Goal: Task Accomplishment & Management: Manage account settings

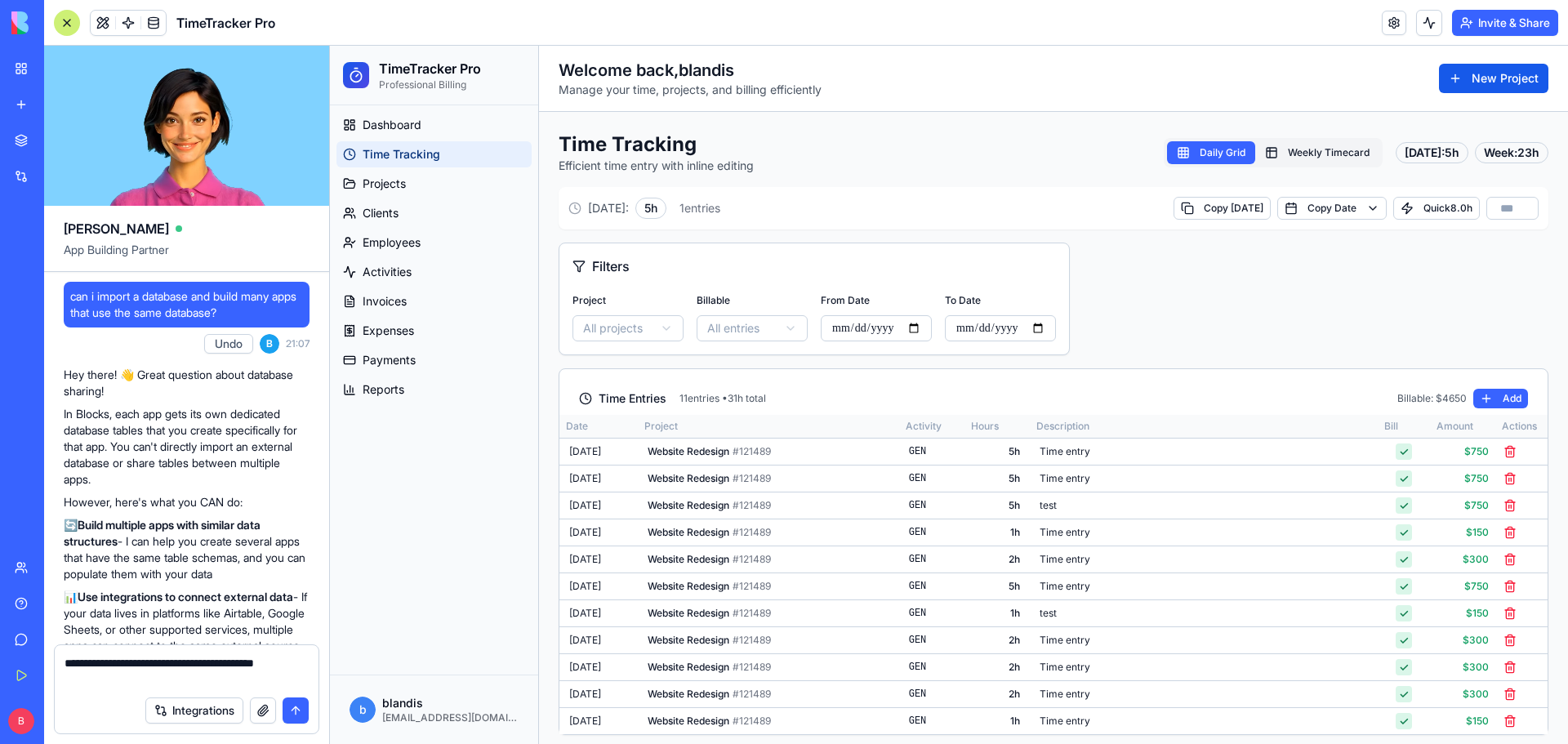
scroll to position [82507, 0]
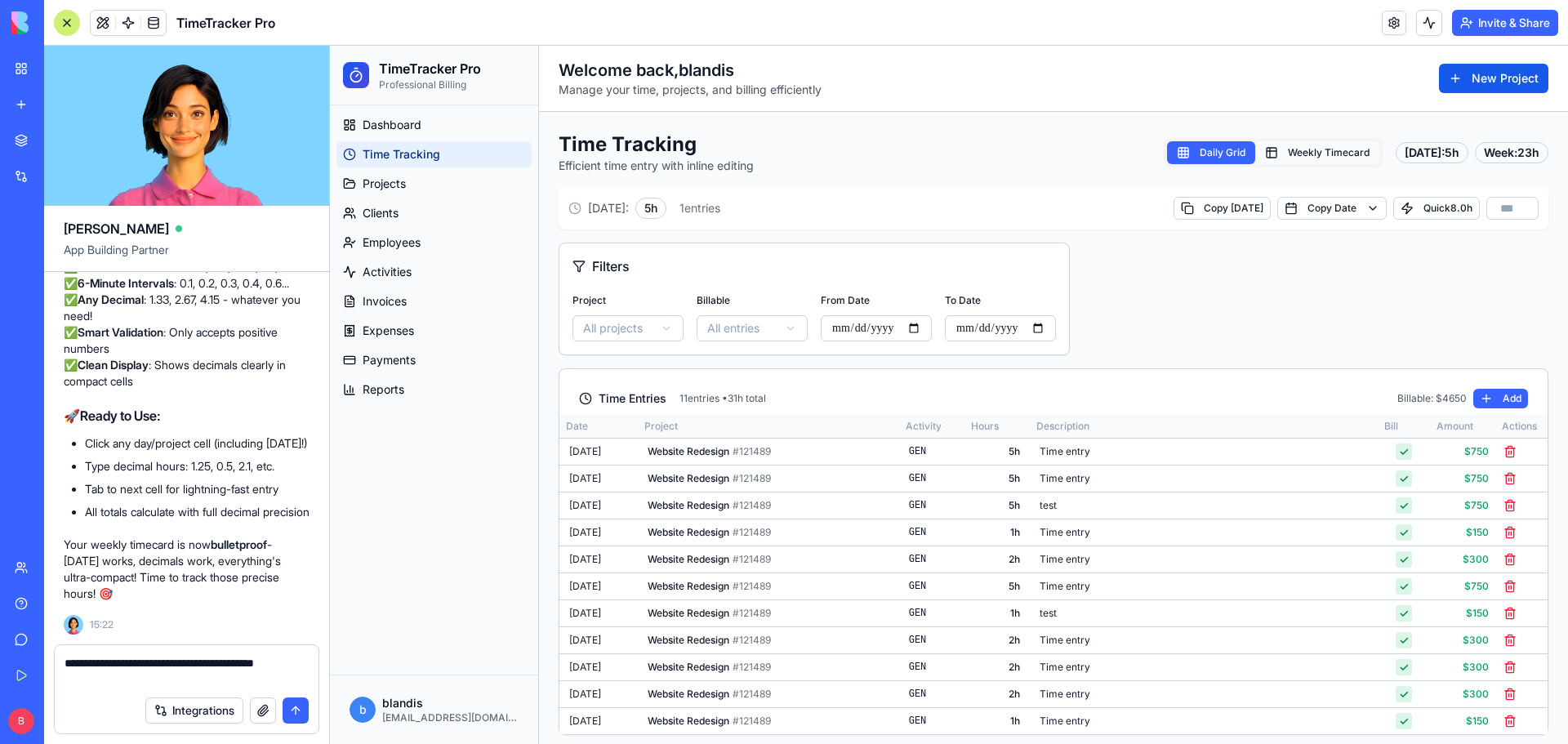
click at [1296, 154] on button "Weekly Timecard" at bounding box center [1318, 153] width 125 height 23
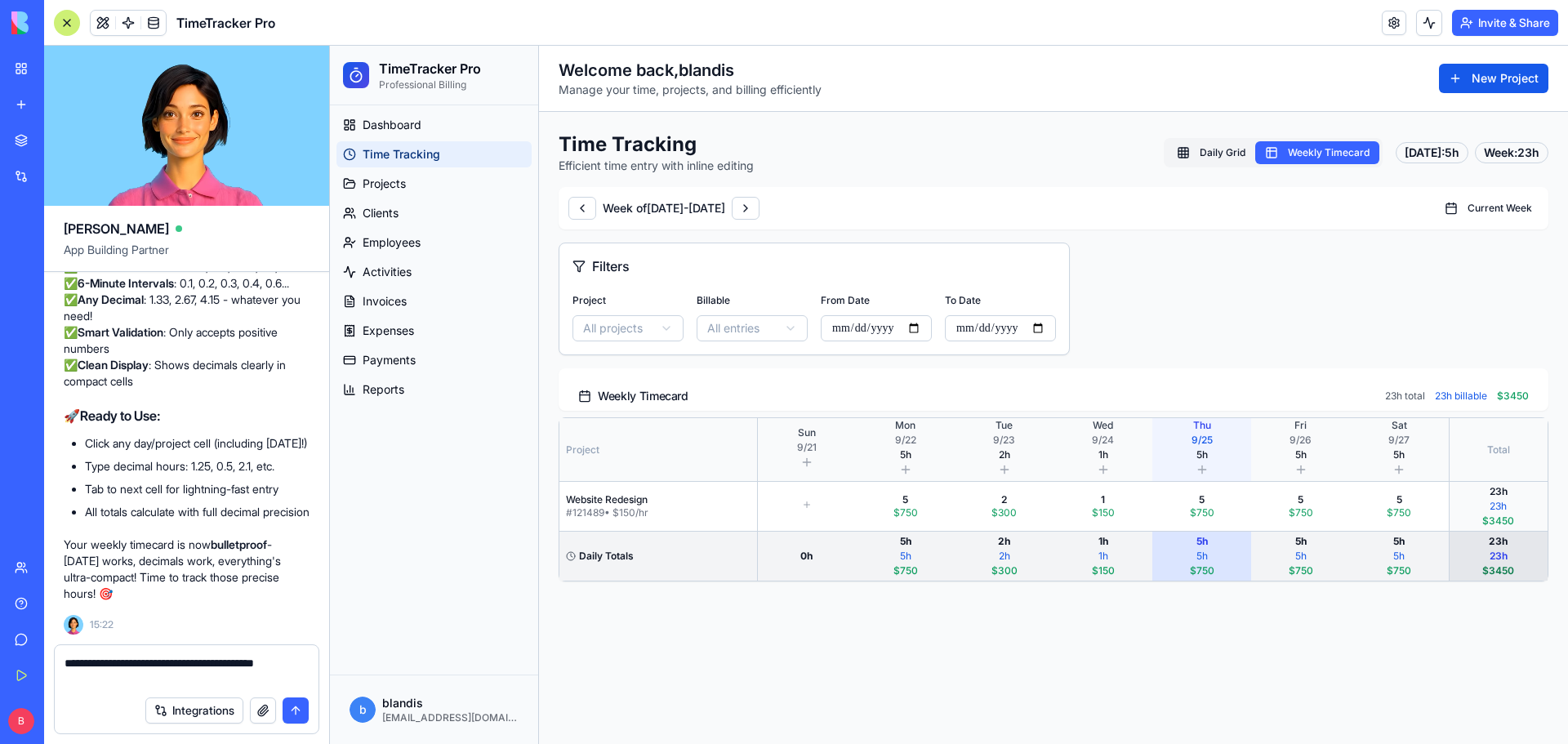
click at [289, 707] on button "submit" at bounding box center [295, 711] width 26 height 26
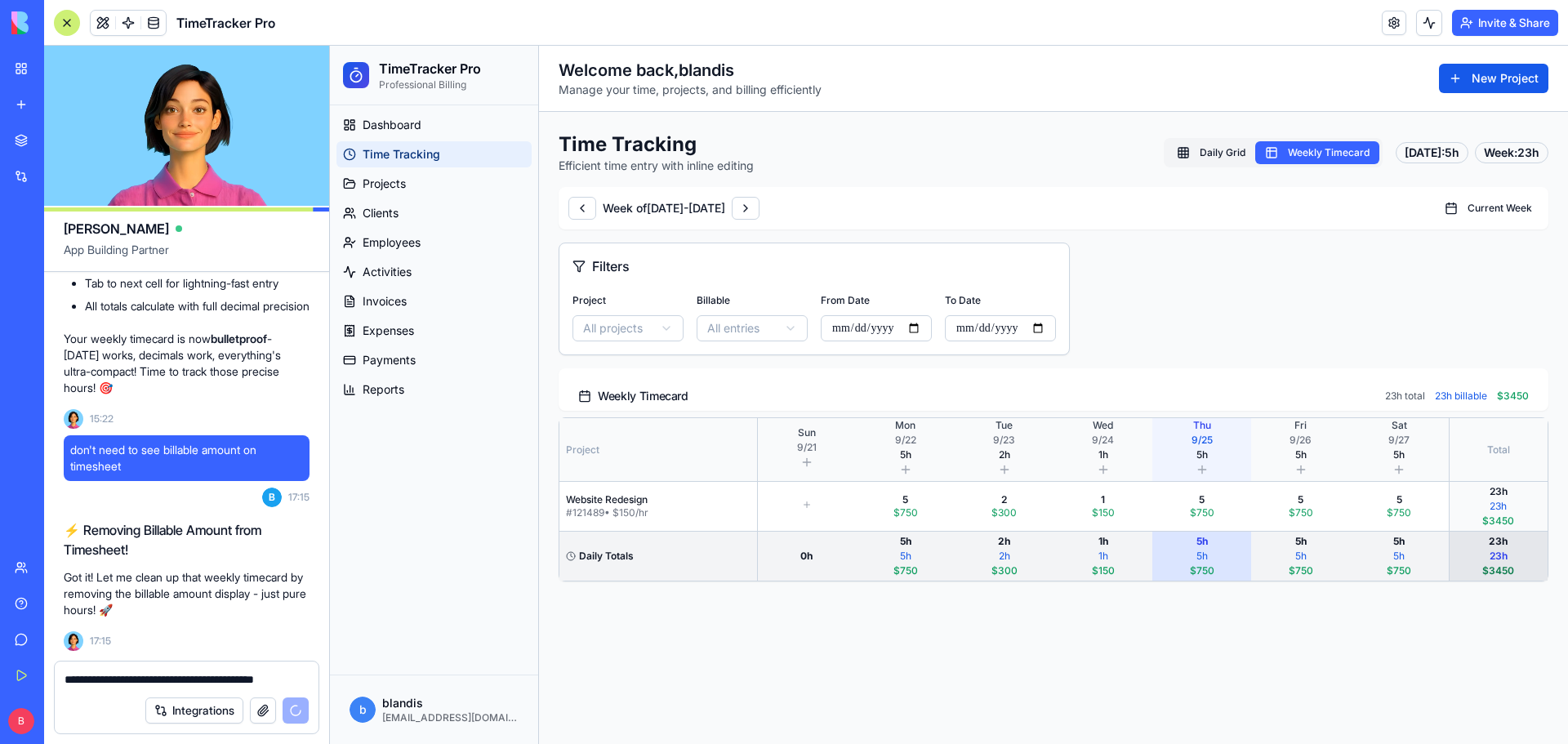
scroll to position [82743, 0]
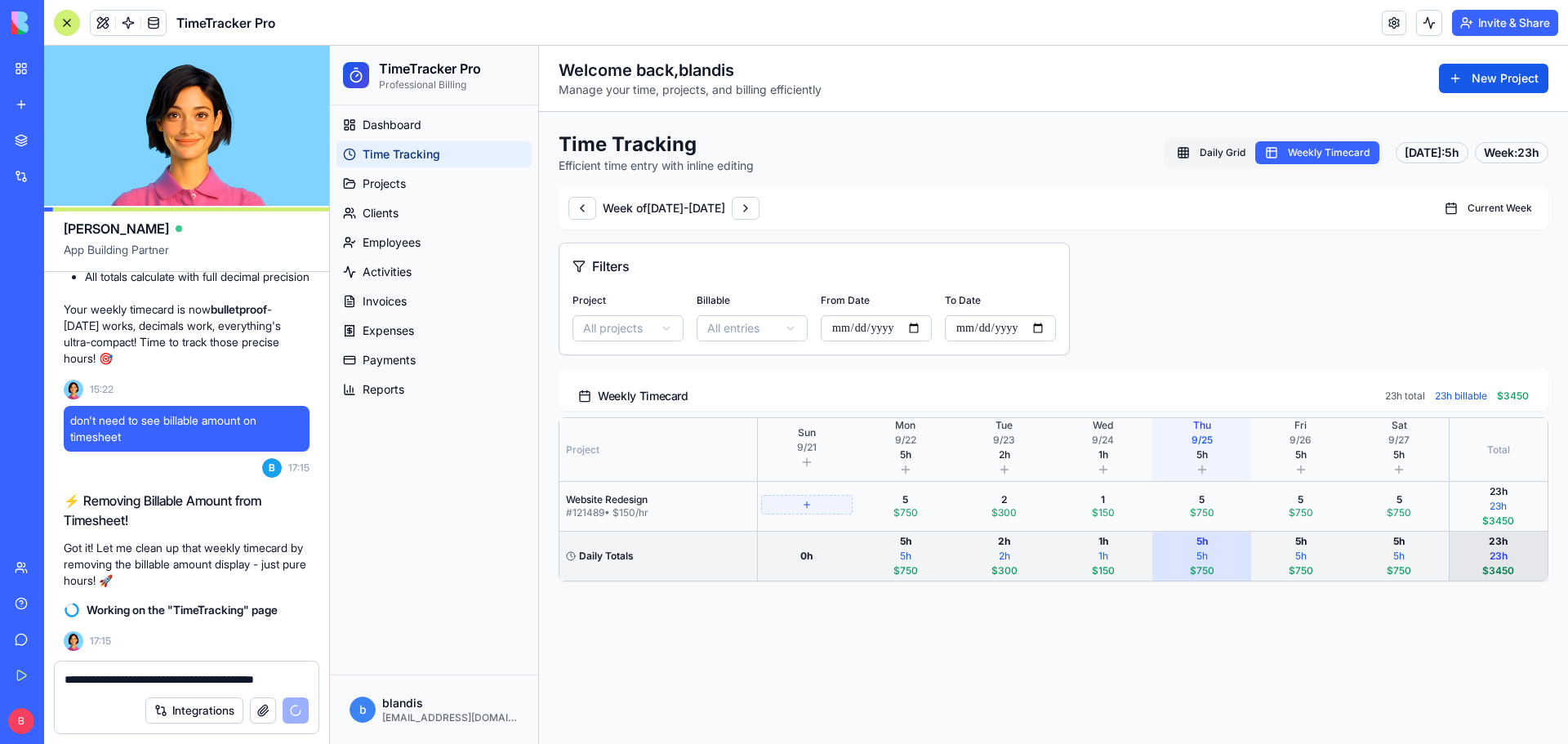
click at [813, 506] on button at bounding box center [807, 504] width 92 height 20
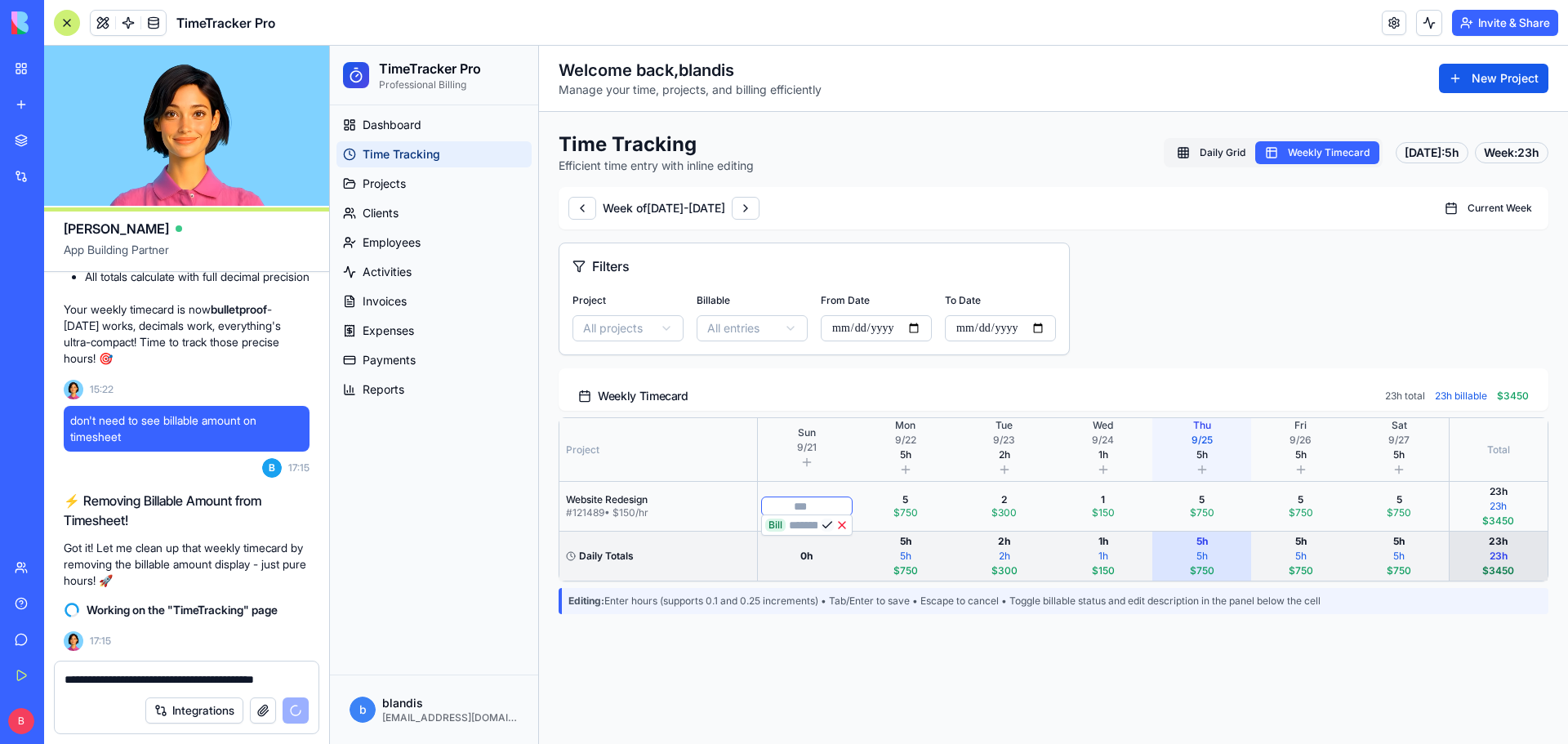
type input "*"
click at [833, 523] on button at bounding box center [827, 525] width 13 height 13
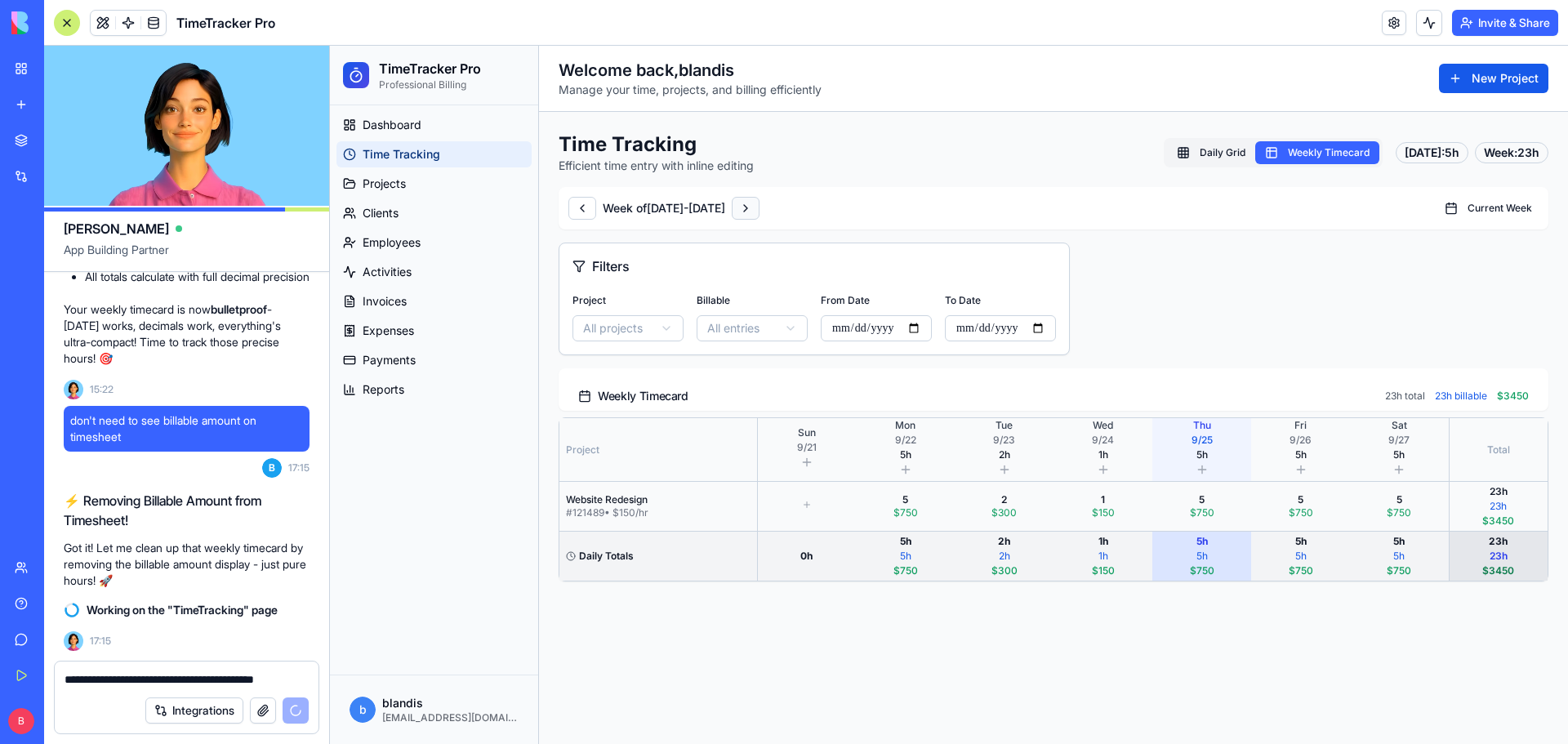
click at [759, 207] on button at bounding box center [746, 208] width 28 height 23
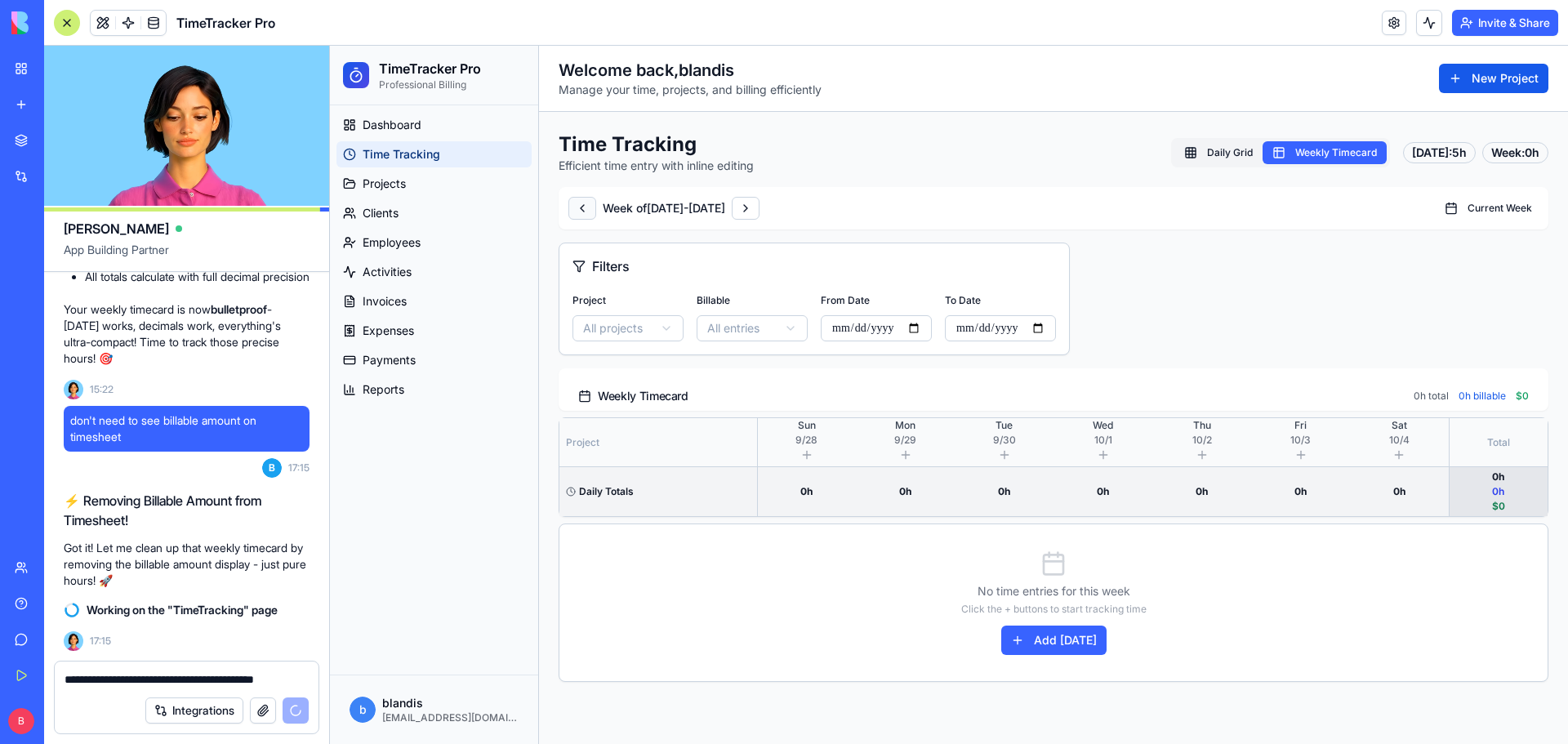
click at [584, 215] on button at bounding box center [582, 208] width 28 height 23
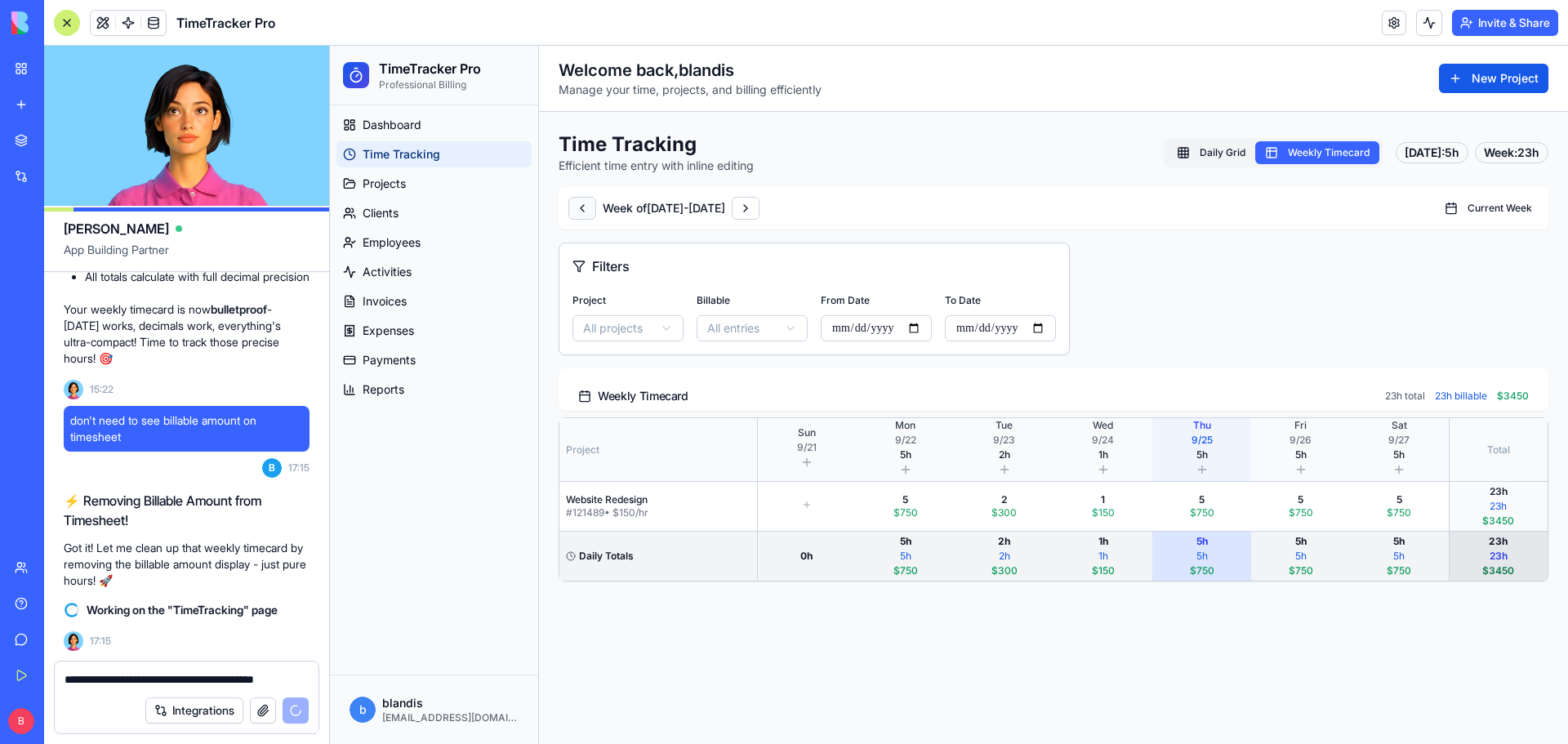
click at [584, 215] on button at bounding box center [582, 208] width 28 height 23
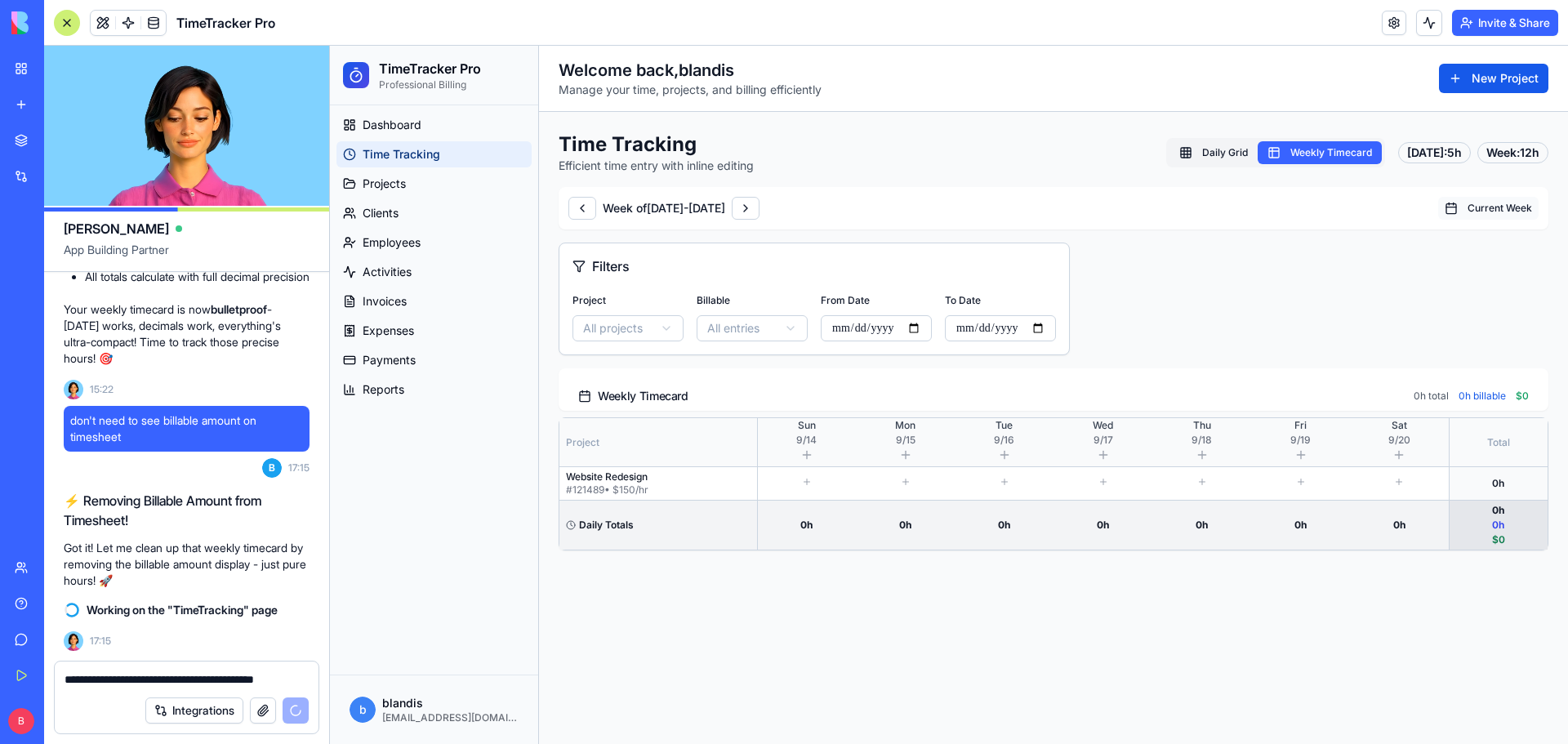
click at [1466, 209] on button "Current Week" at bounding box center [1489, 208] width 101 height 23
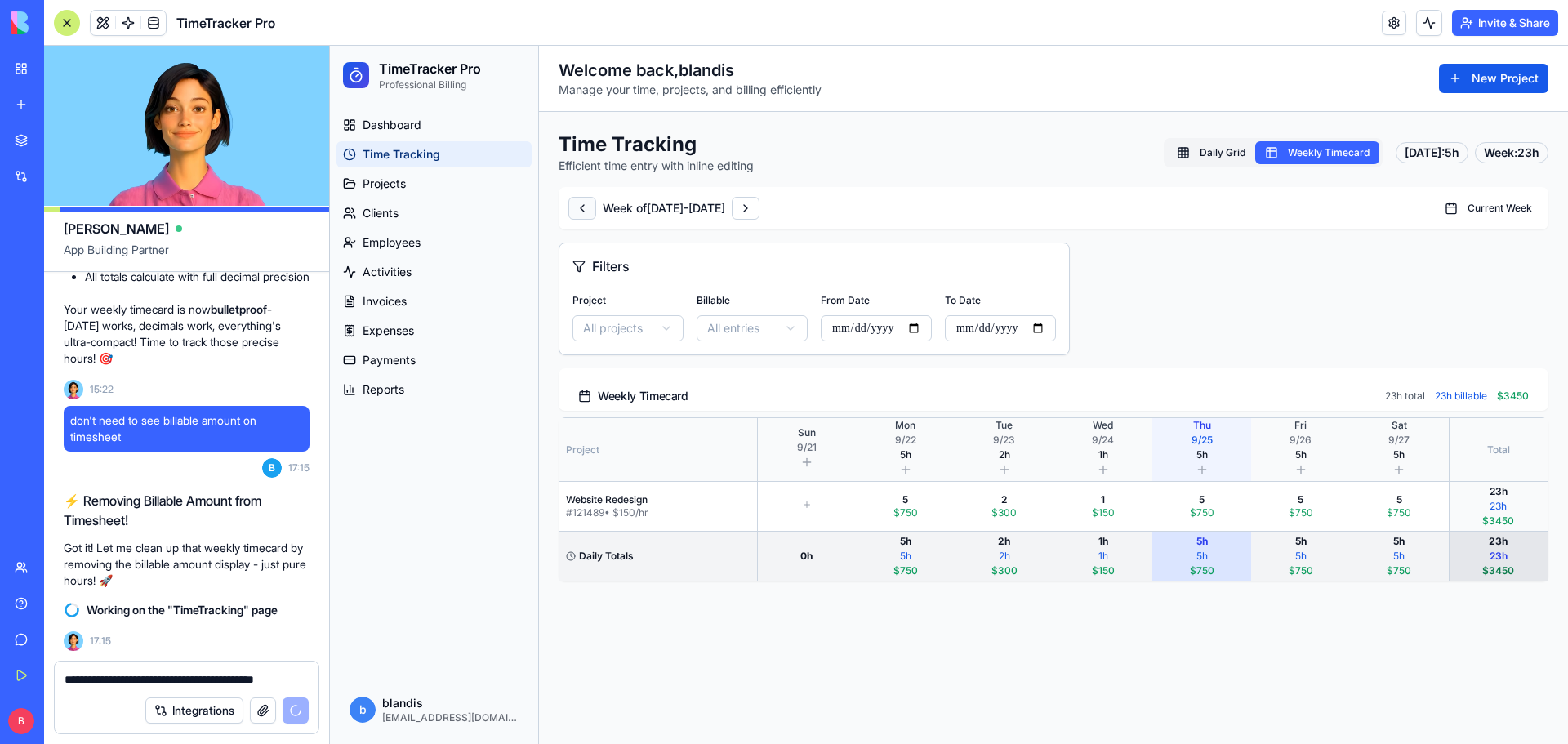
click at [585, 211] on button at bounding box center [582, 208] width 28 height 23
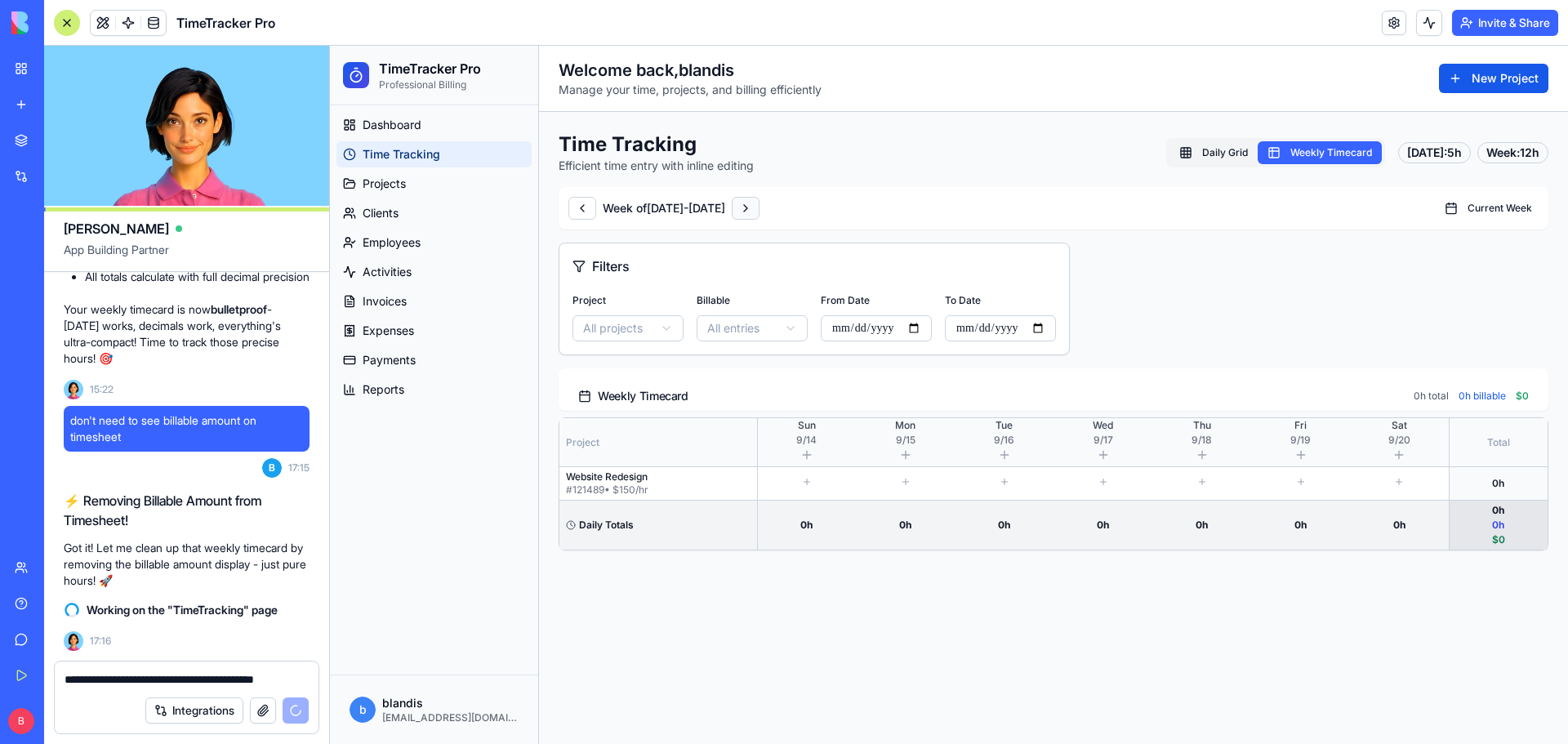
click at [759, 207] on button at bounding box center [746, 208] width 28 height 23
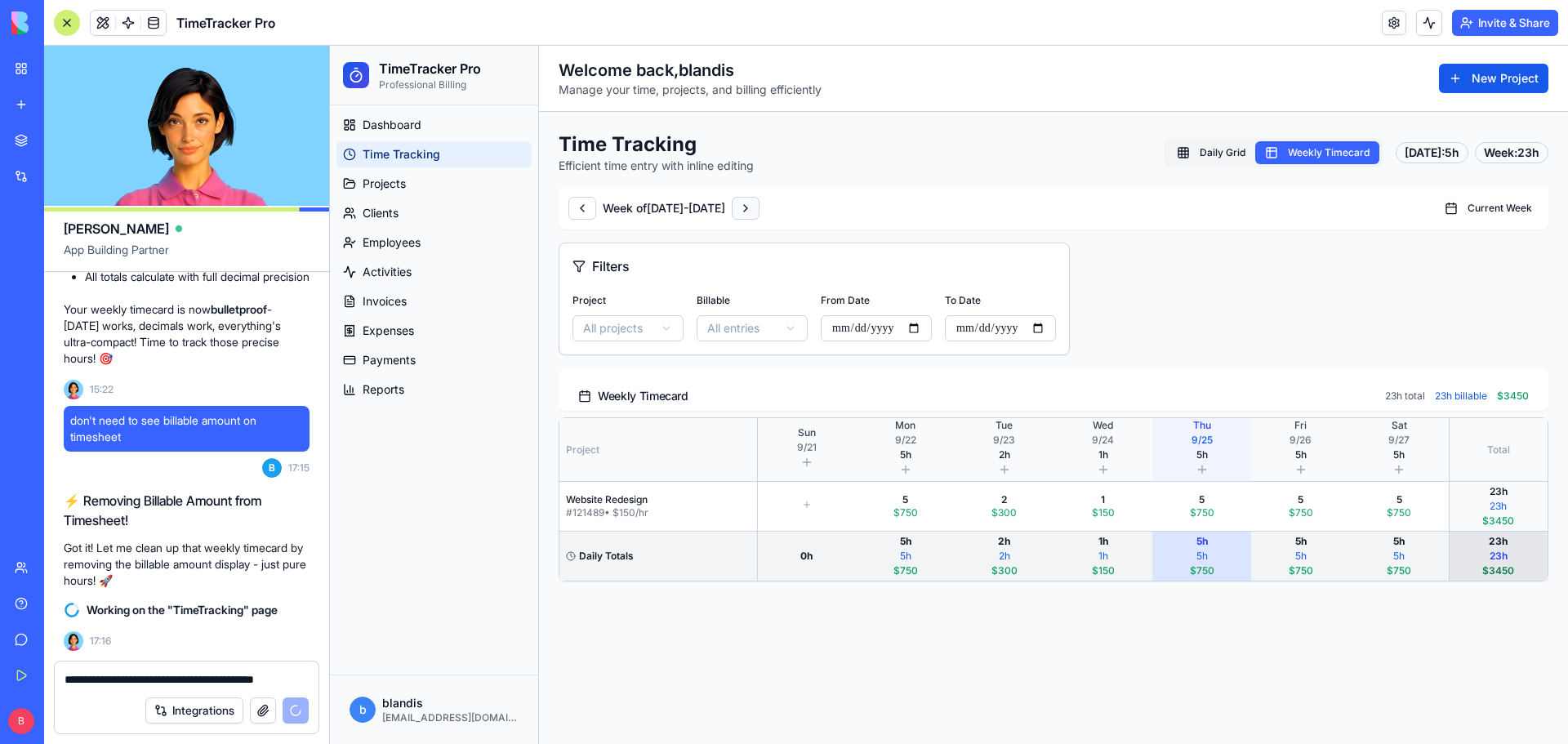
click at [759, 208] on button at bounding box center [746, 208] width 28 height 23
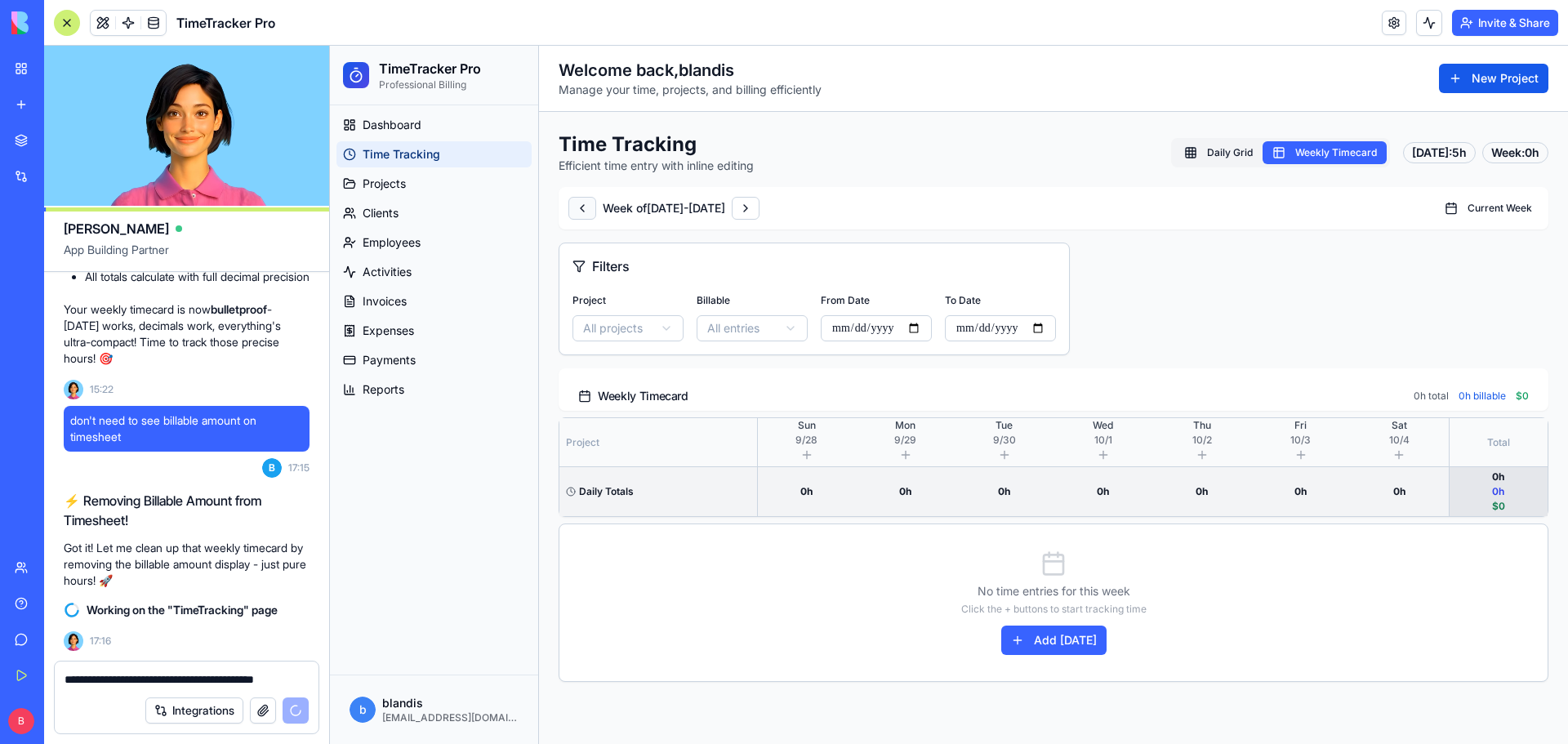
click at [583, 211] on button at bounding box center [582, 208] width 28 height 23
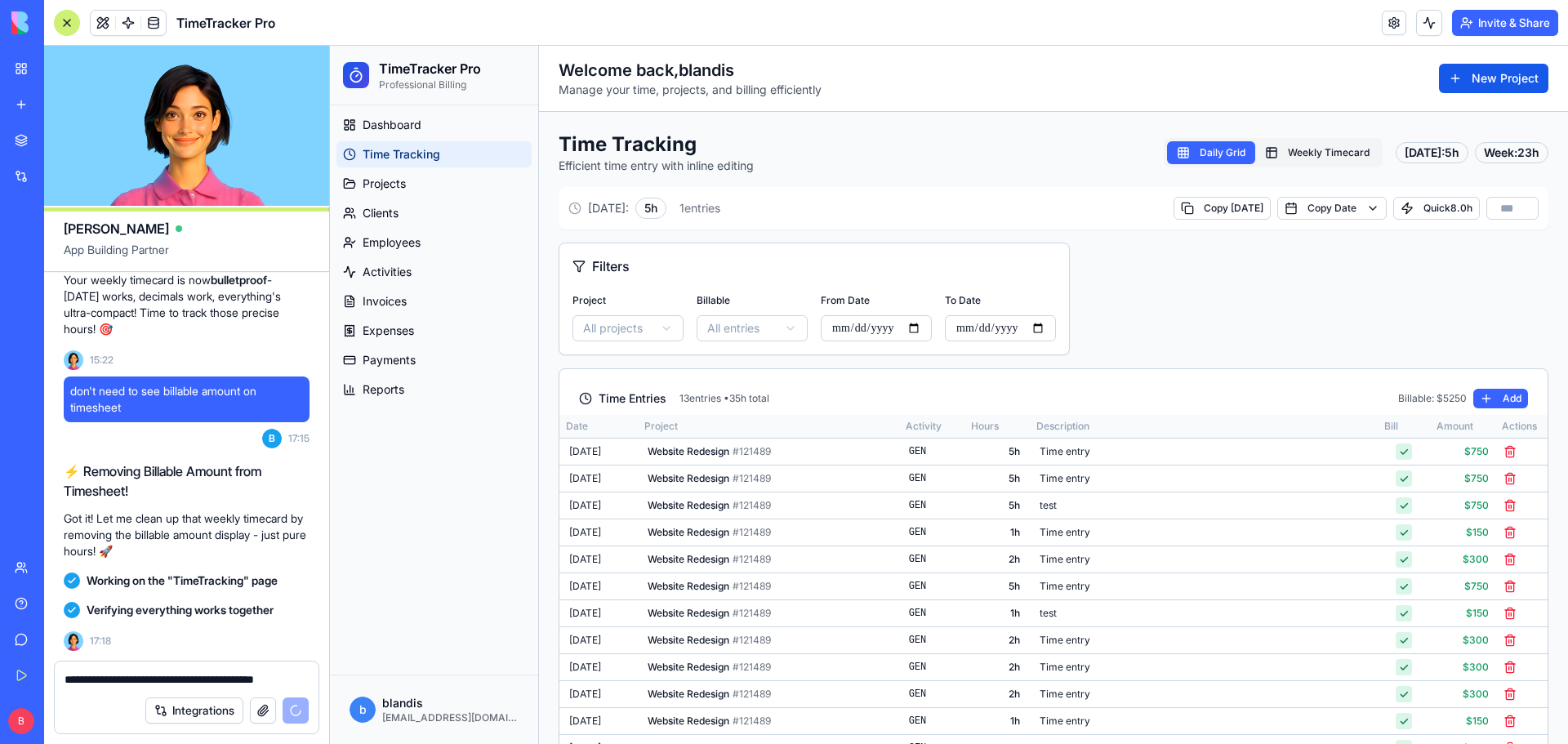
scroll to position [83383, 0]
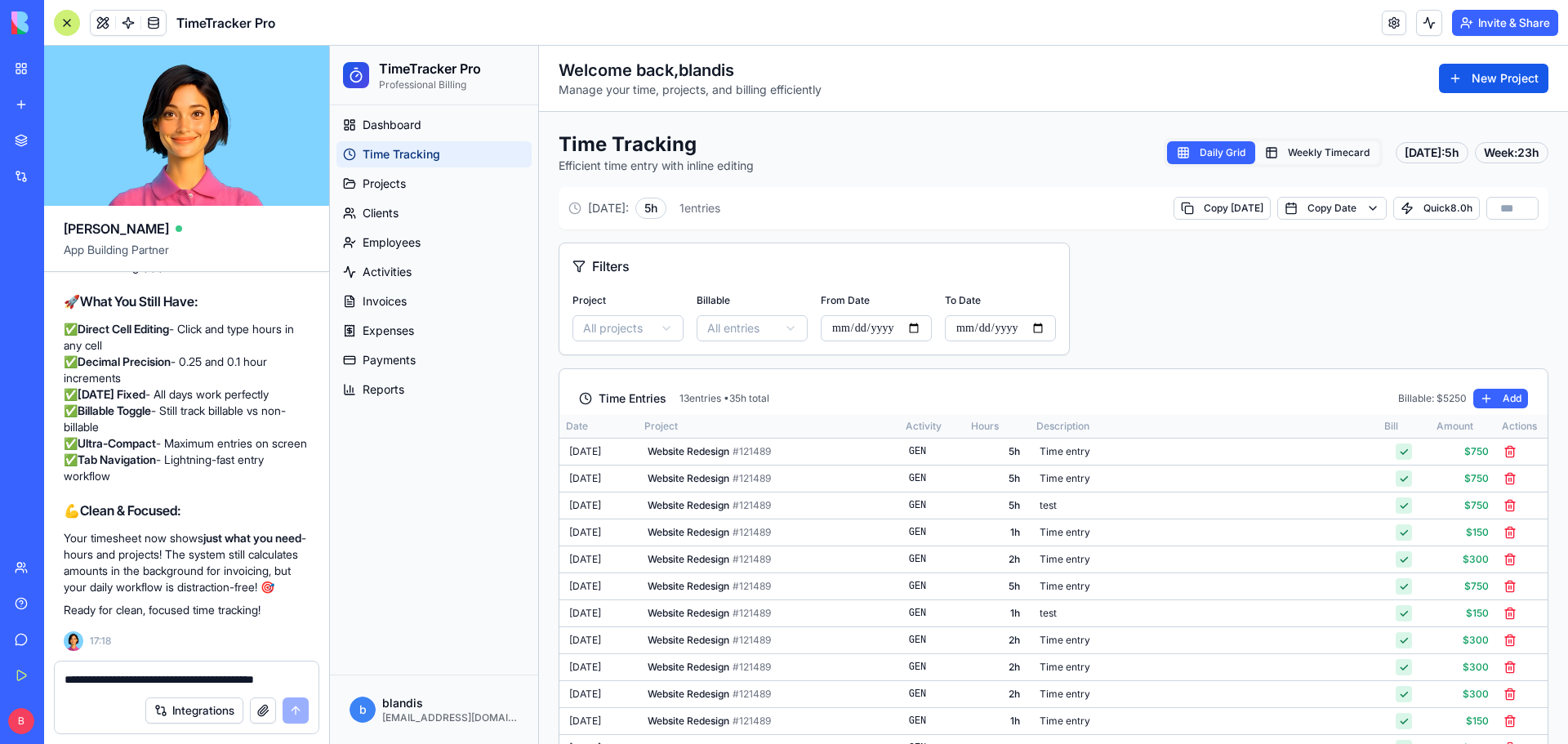
click at [1333, 149] on button "Weekly Timecard" at bounding box center [1318, 153] width 125 height 23
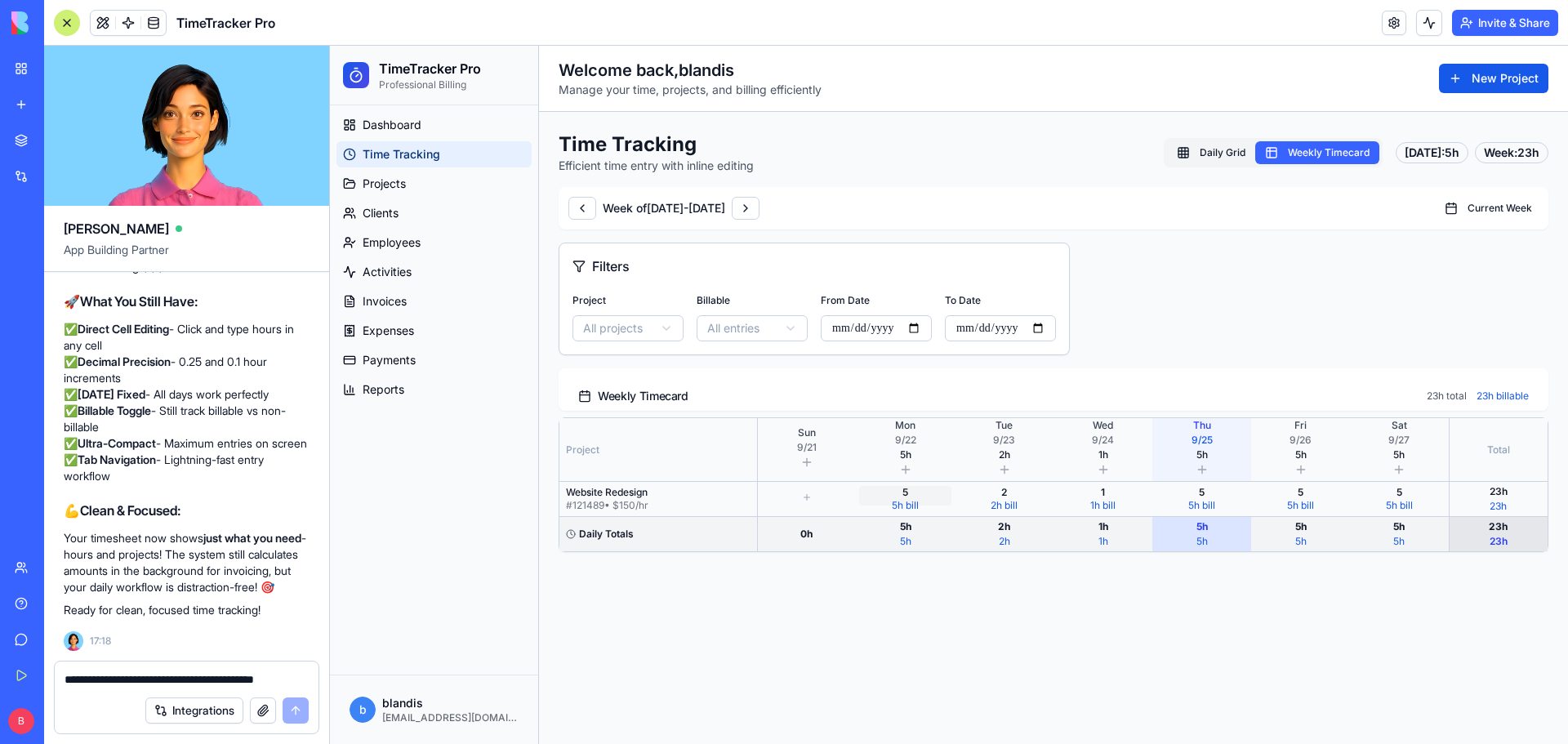
click at [908, 499] on div "5 h bill" at bounding box center [905, 505] width 86 height 13
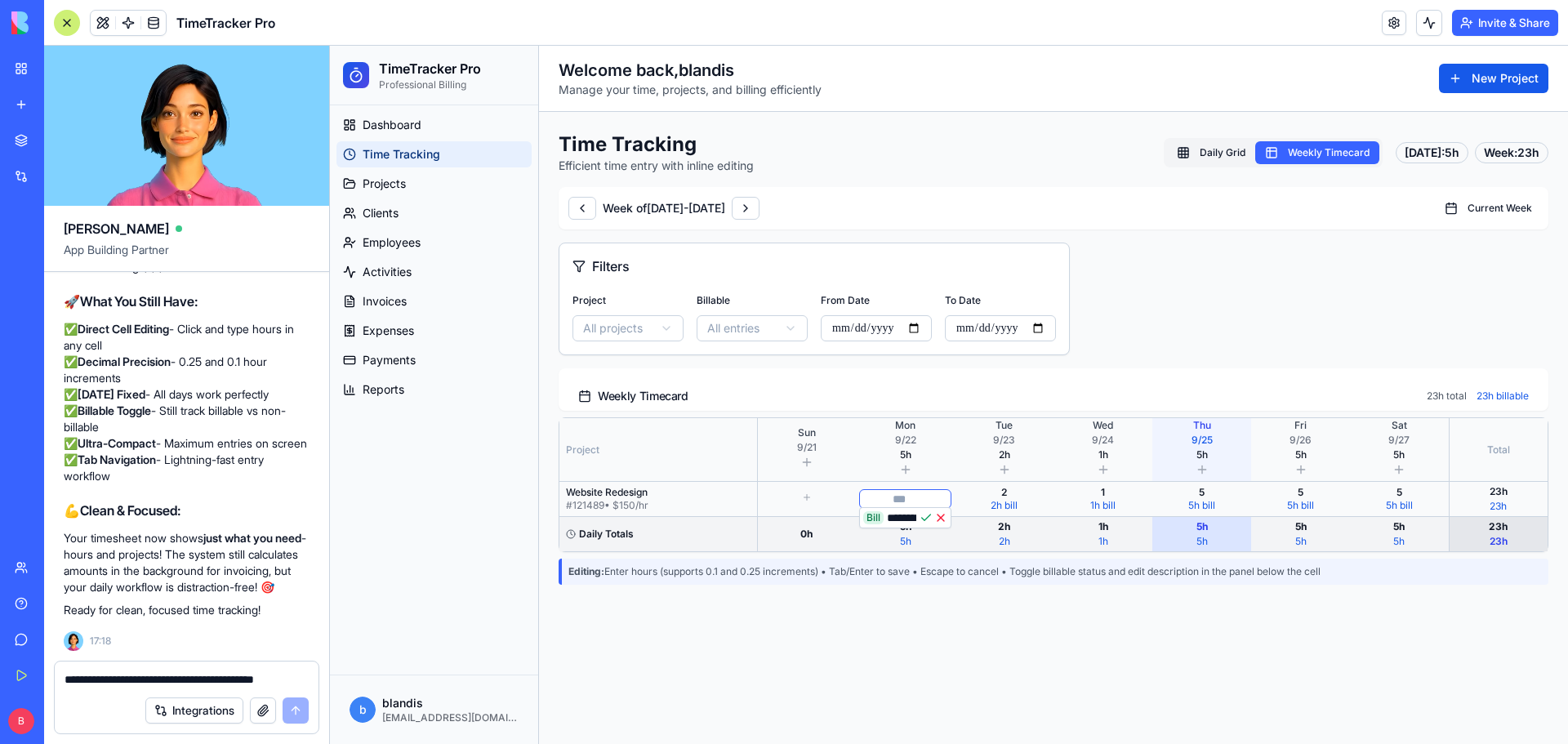
click at [907, 685] on main "**********" at bounding box center [1054, 395] width 1029 height 699
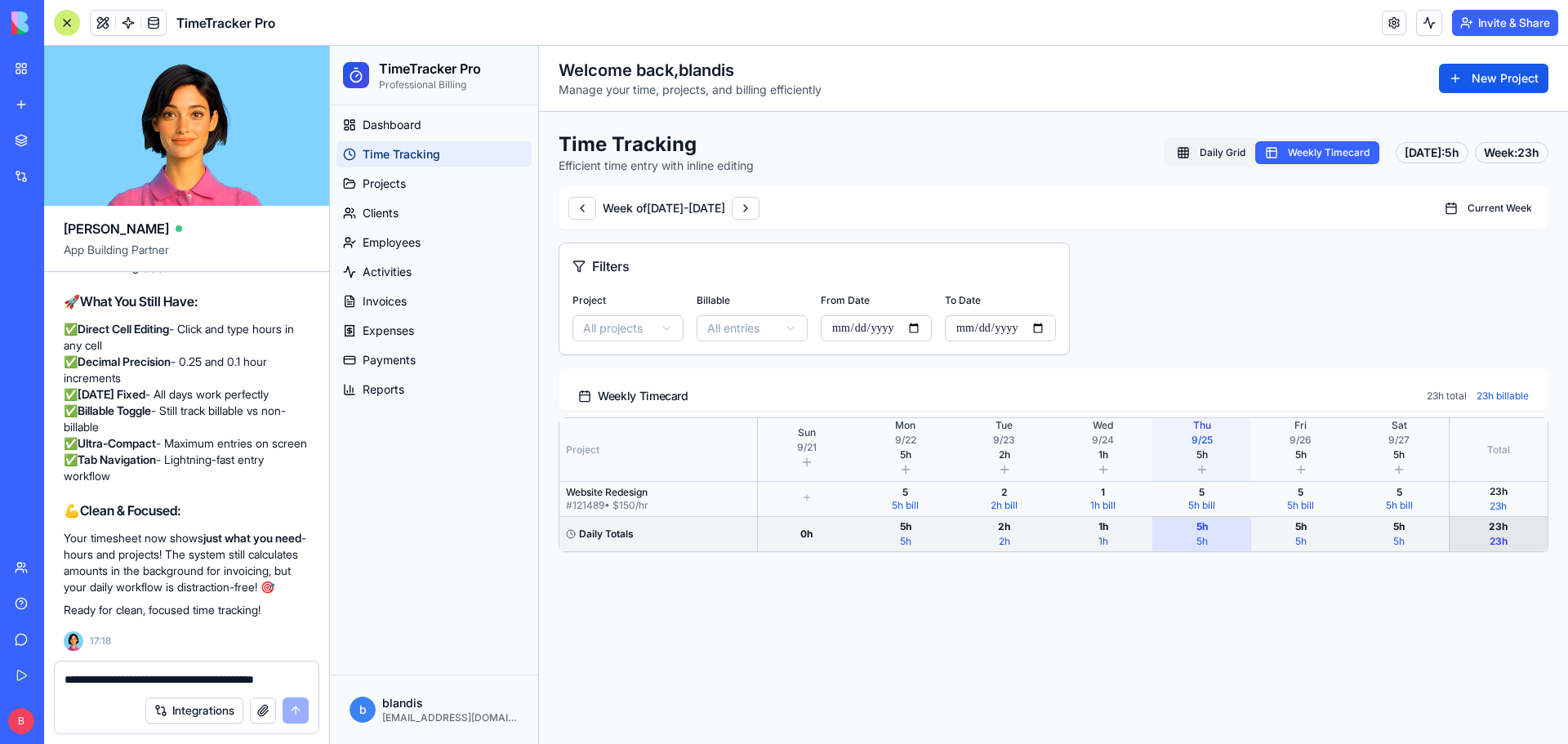
click at [143, 682] on textarea "**********" at bounding box center [187, 679] width 244 height 16
type textarea "*"
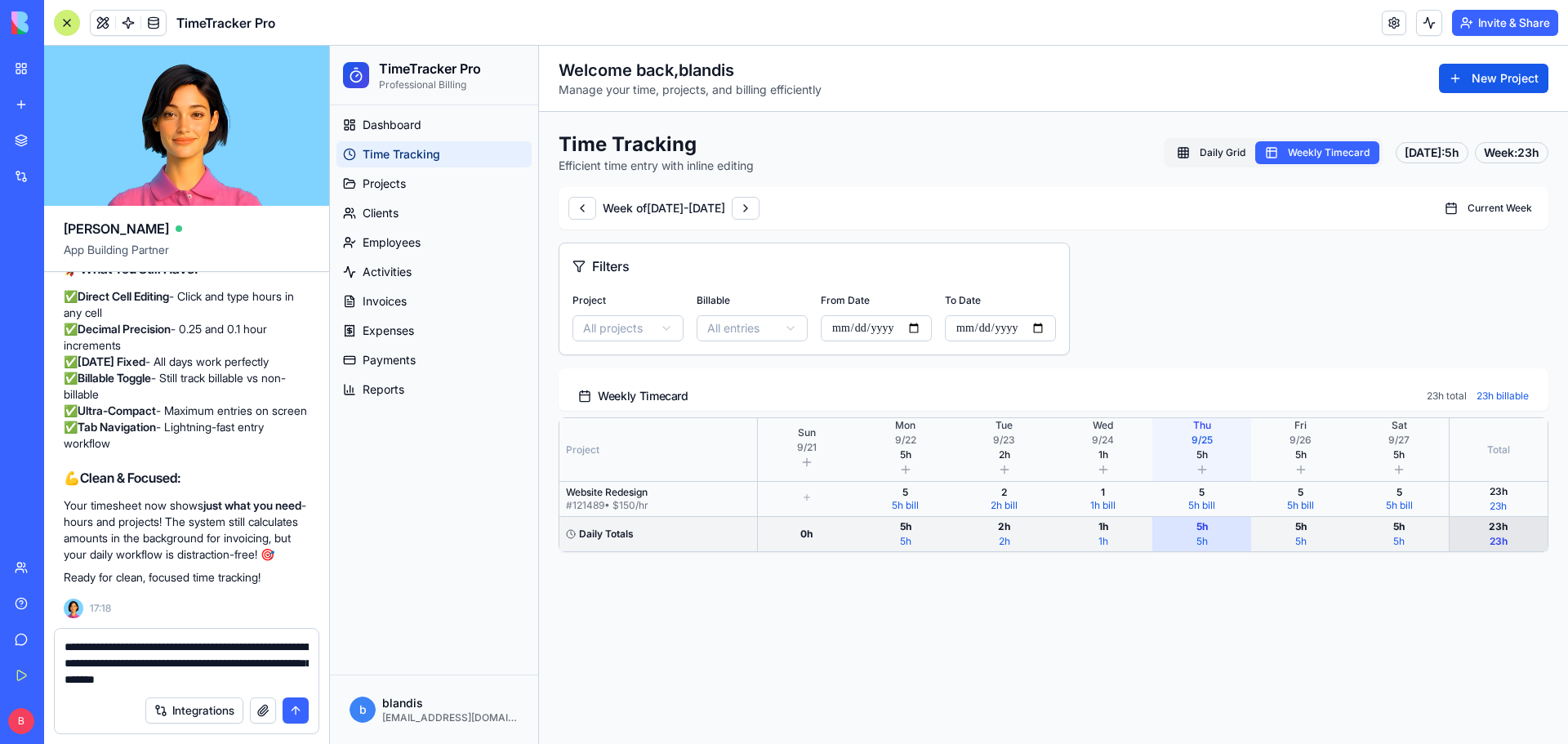
type textarea "**********"
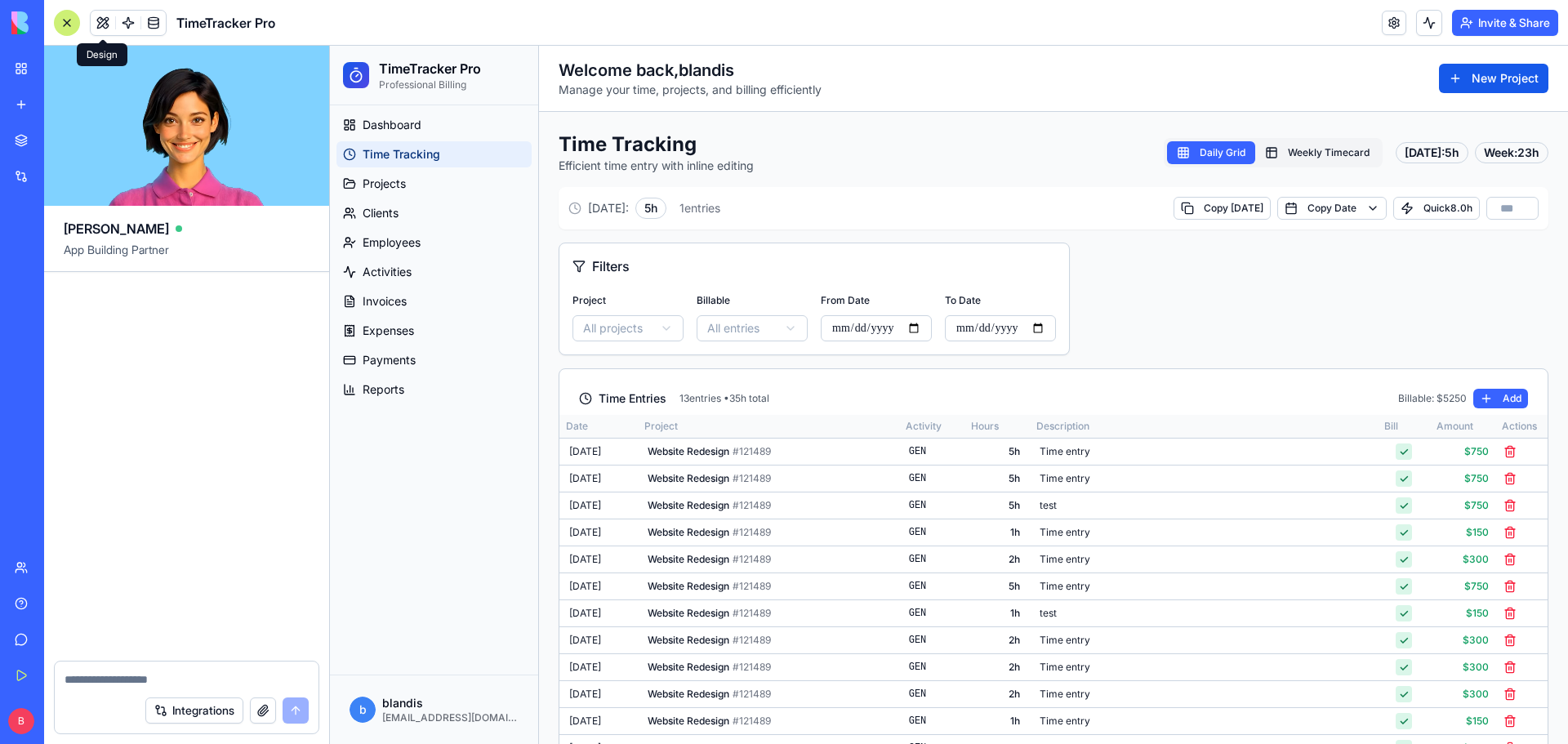
scroll to position [84259, 0]
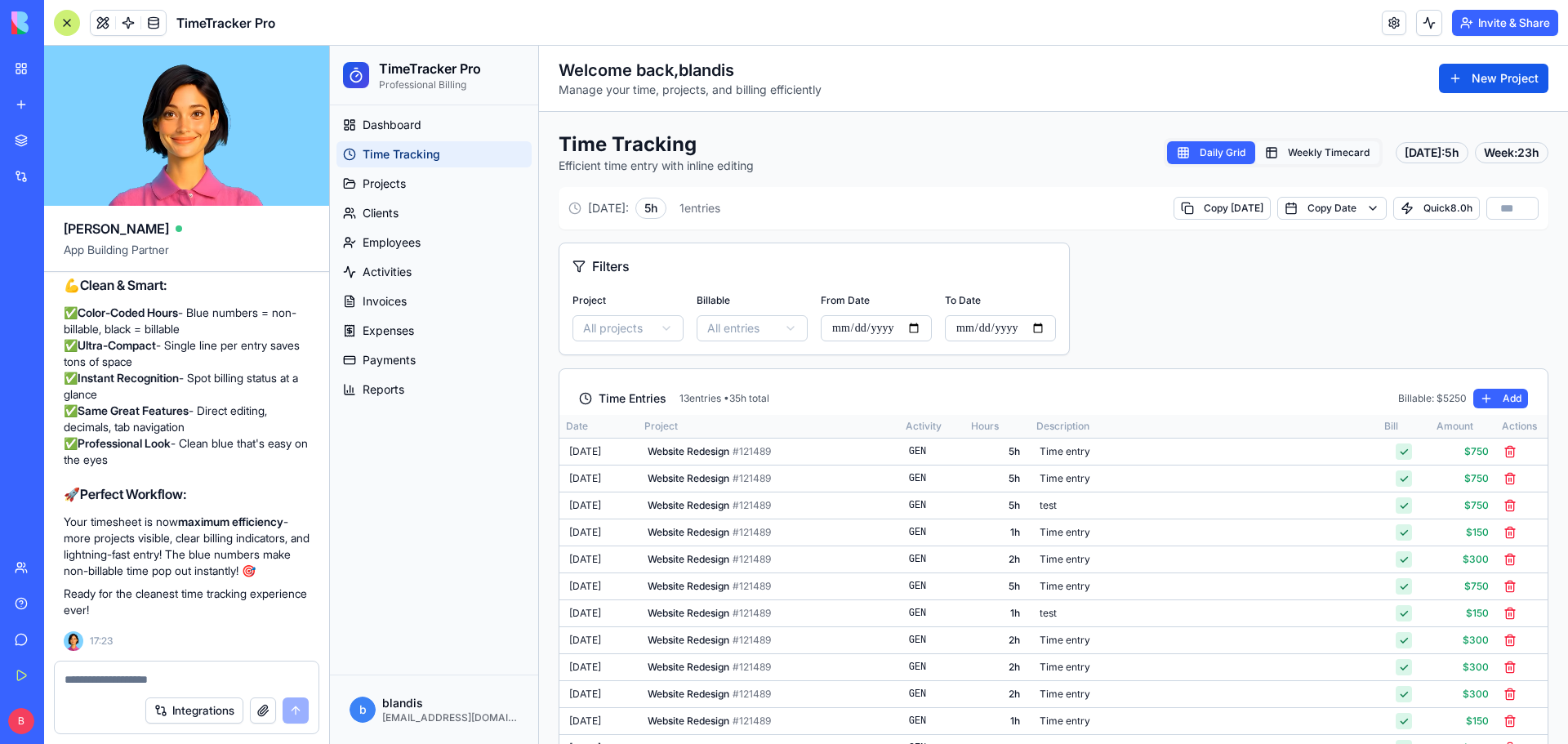
click at [1283, 148] on button "Weekly Timecard" at bounding box center [1318, 153] width 125 height 23
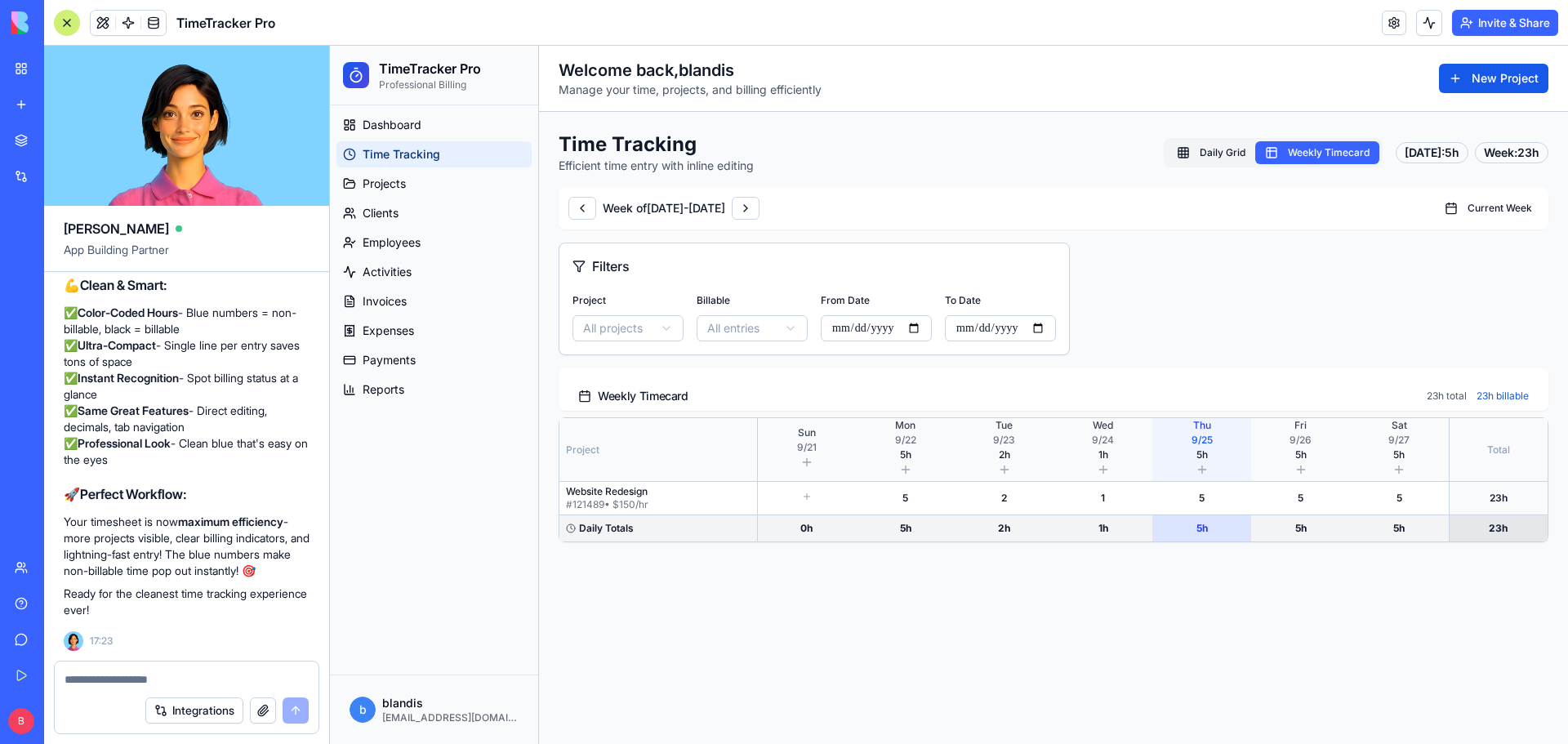
click at [1312, 530] on div "5 h" at bounding box center [1301, 528] width 92 height 13
click at [1100, 526] on div "1 h" at bounding box center [1103, 528] width 92 height 13
click at [909, 470] on button at bounding box center [905, 469] width 13 height 13
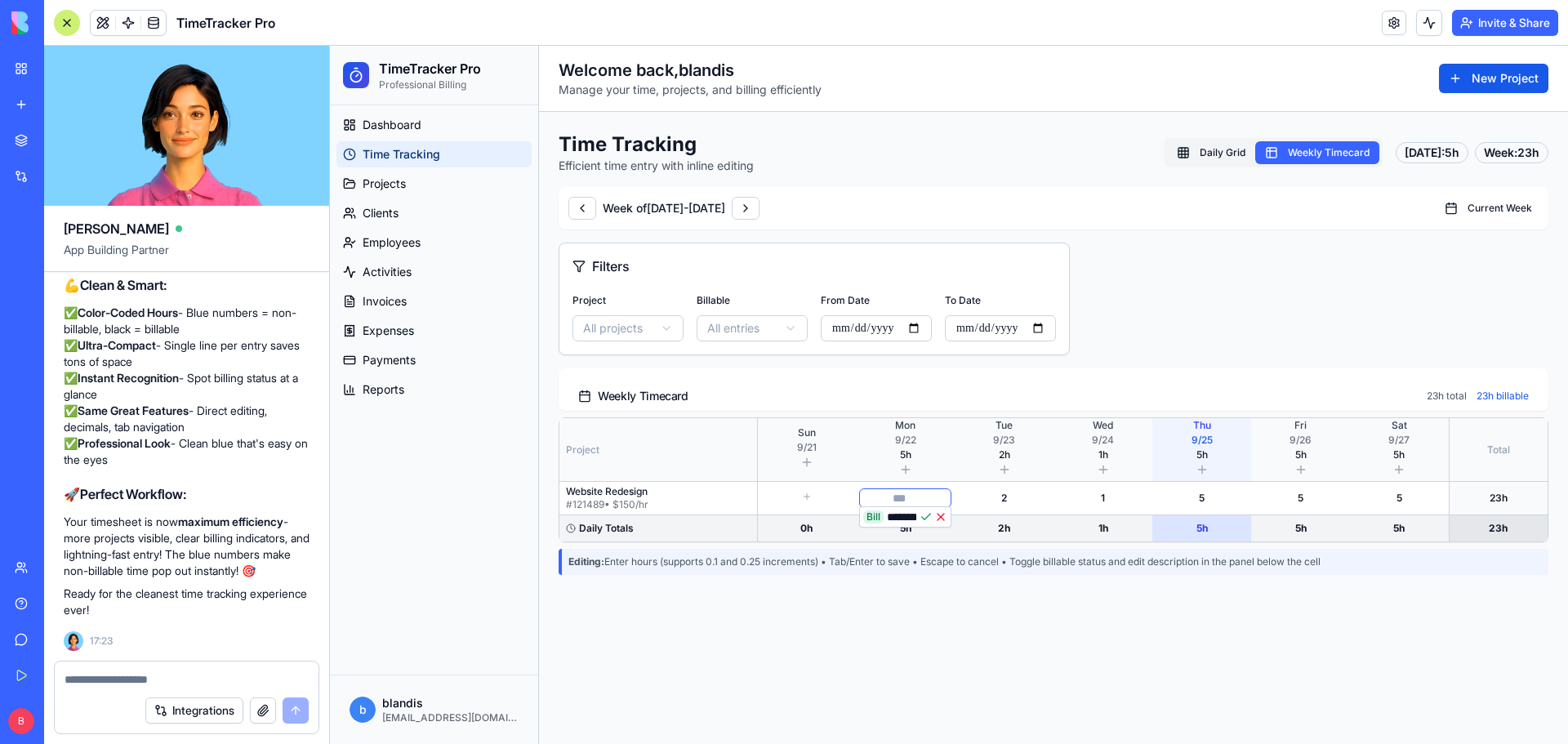
click at [923, 610] on main "**********" at bounding box center [1054, 395] width 1029 height 699
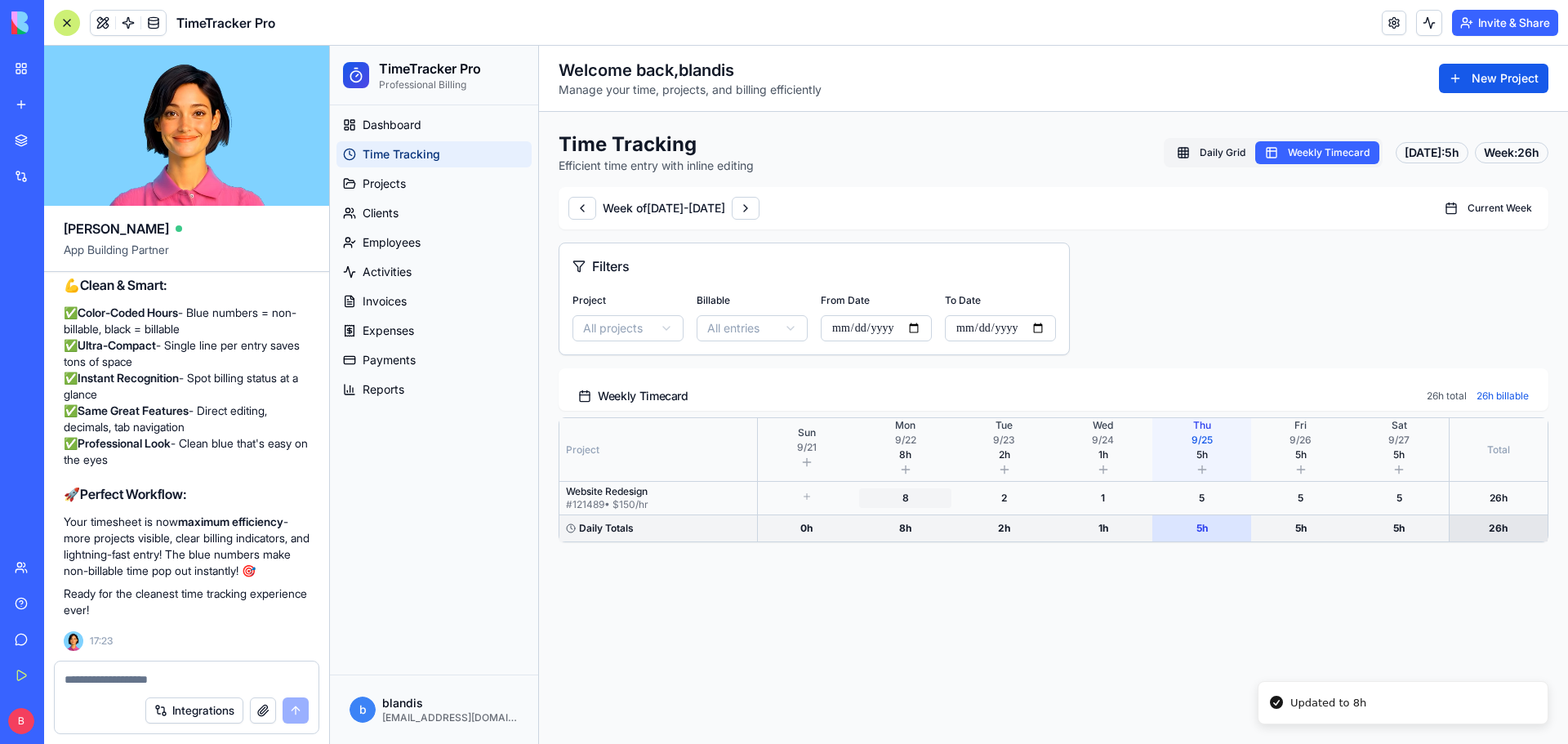
click at [909, 498] on div "8" at bounding box center [905, 497] width 86 height 13
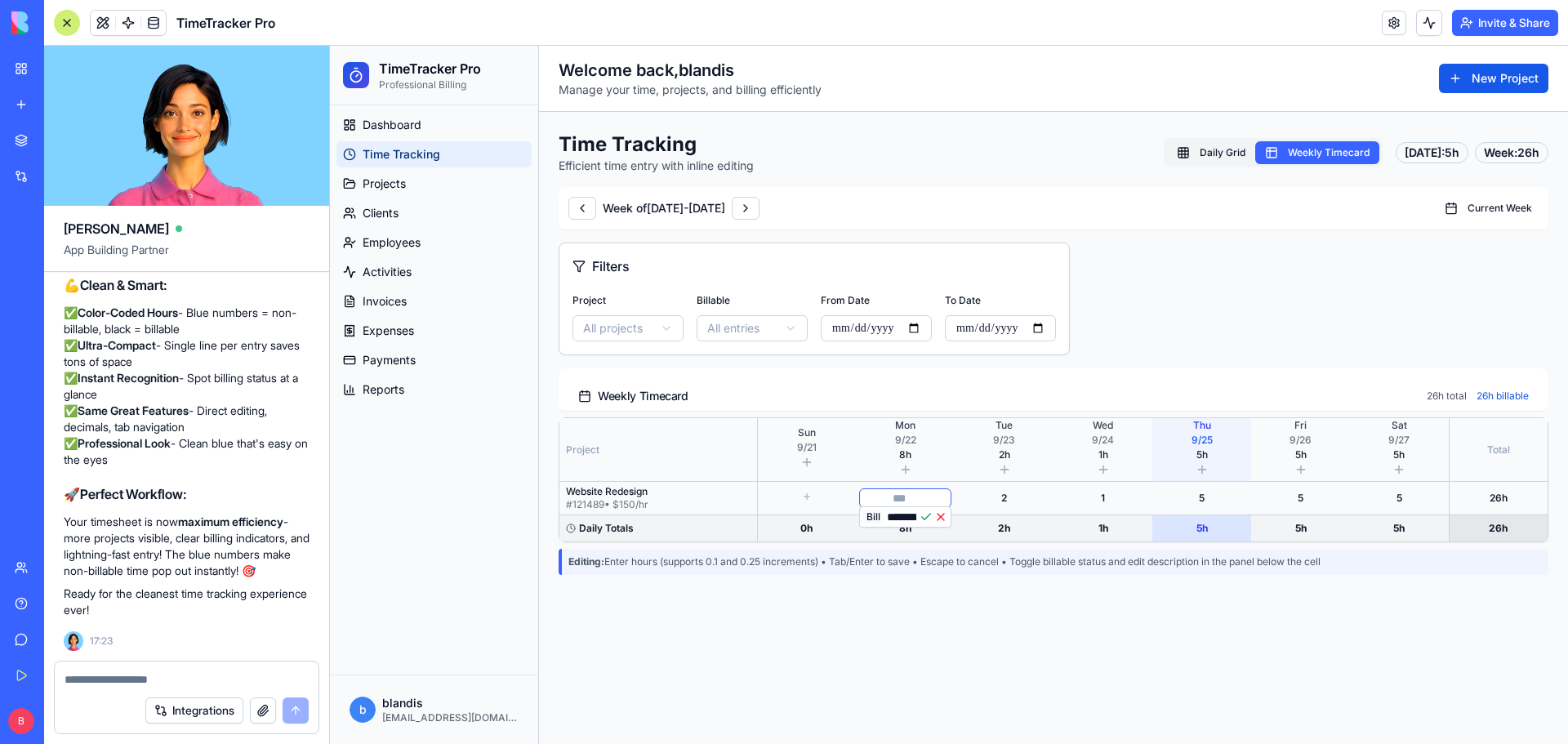
click at [868, 520] on button "Bill" at bounding box center [874, 516] width 20 height 13
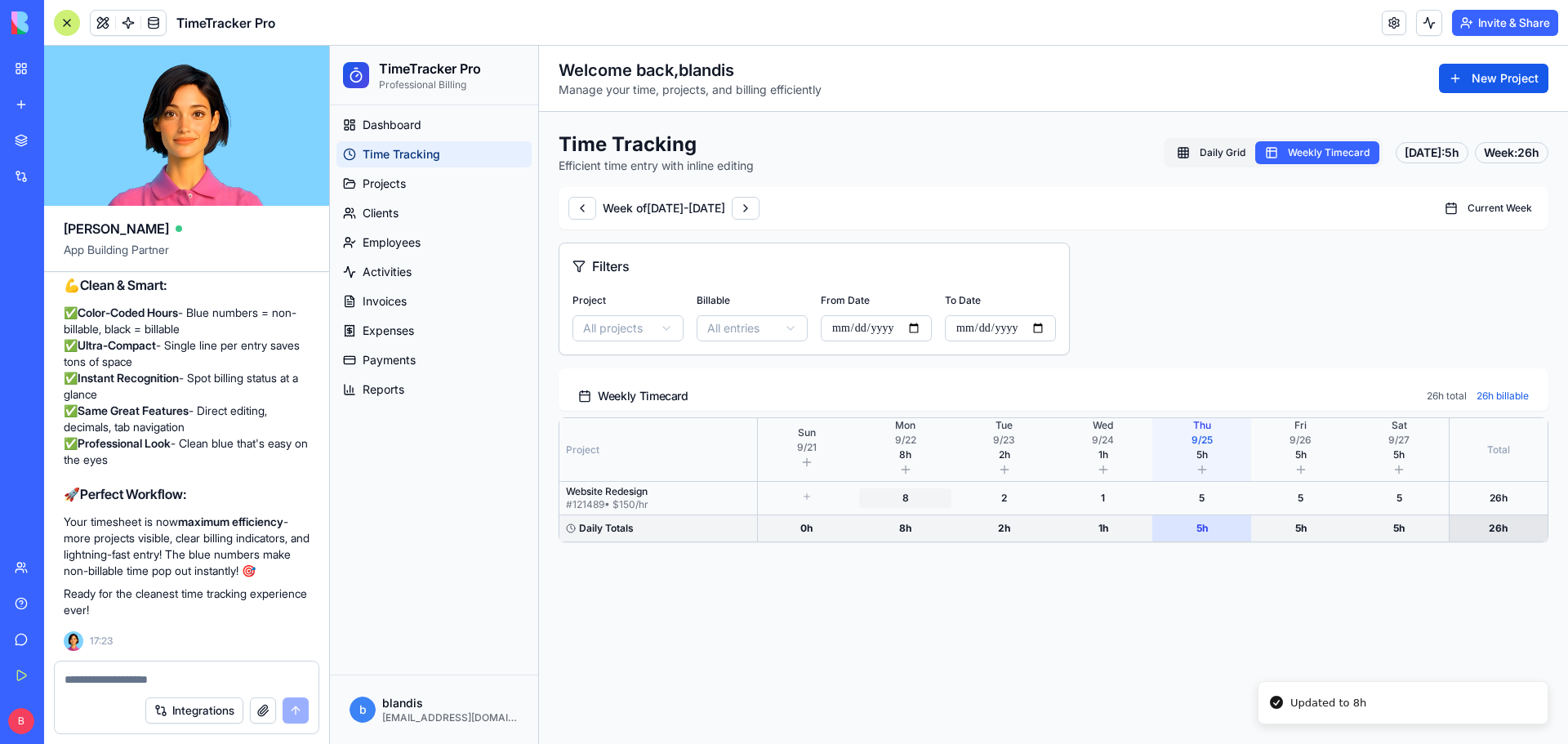
click at [903, 498] on div "8" at bounding box center [905, 497] width 86 height 13
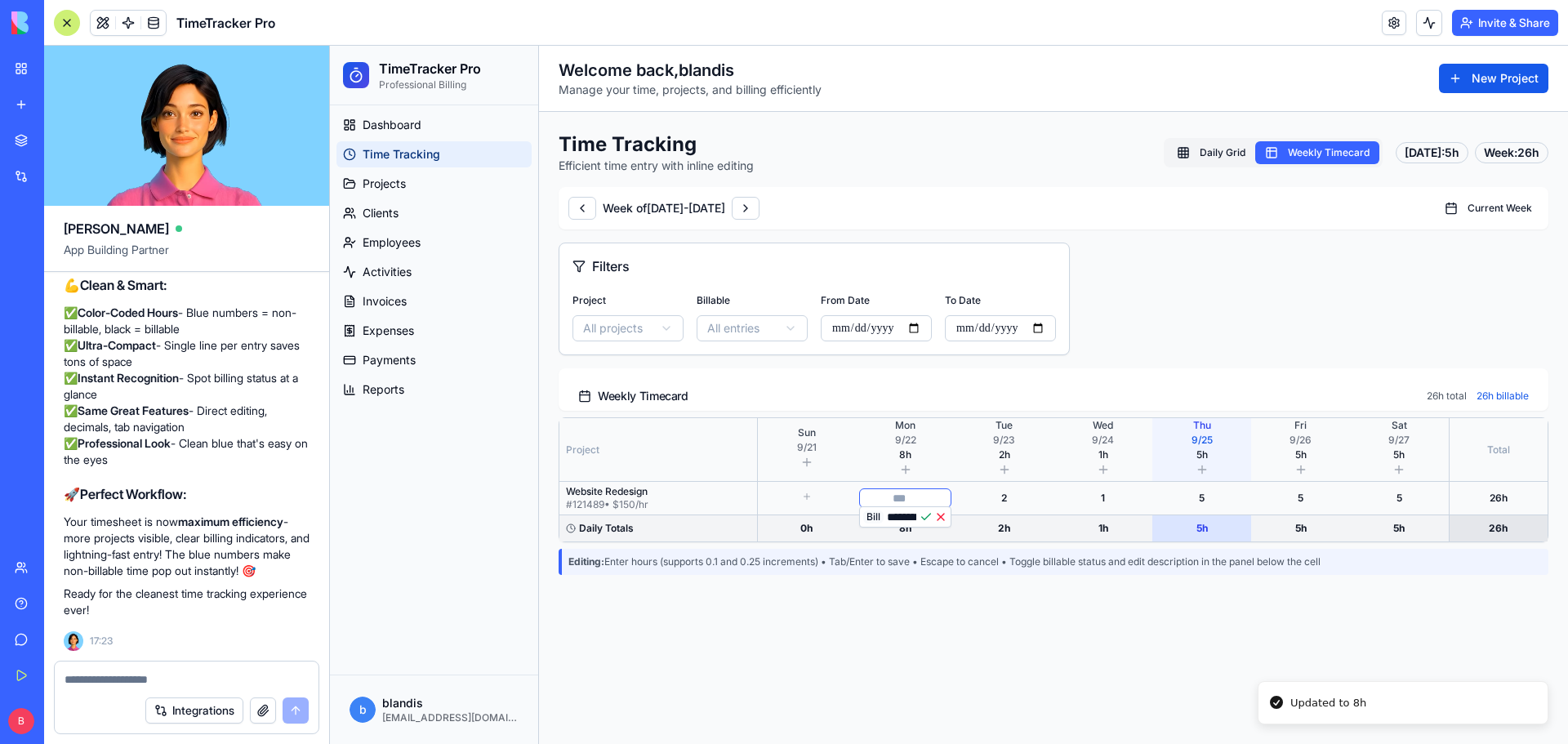
click at [872, 520] on button "Bill" at bounding box center [874, 516] width 20 height 13
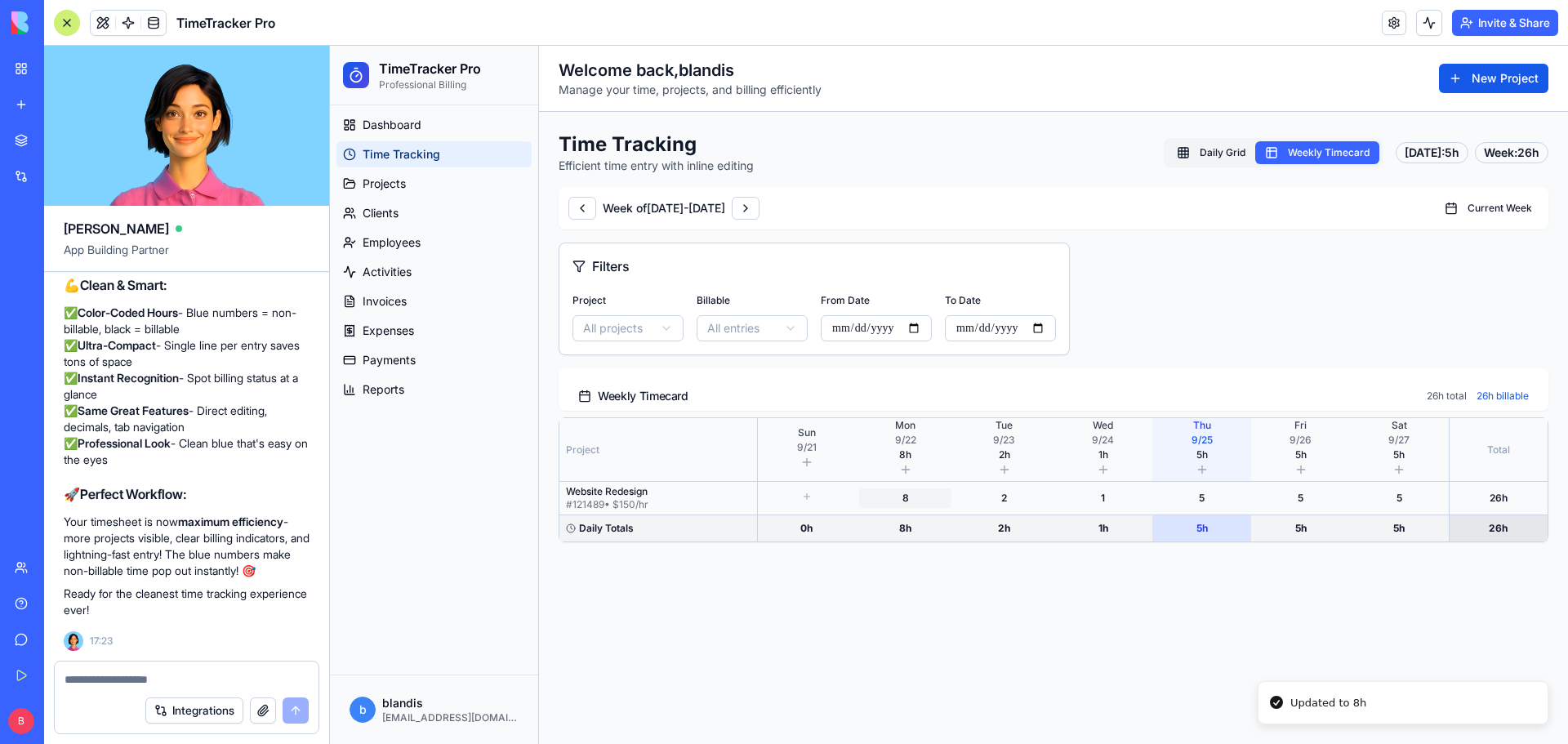
click at [906, 496] on div "8" at bounding box center [905, 497] width 86 height 13
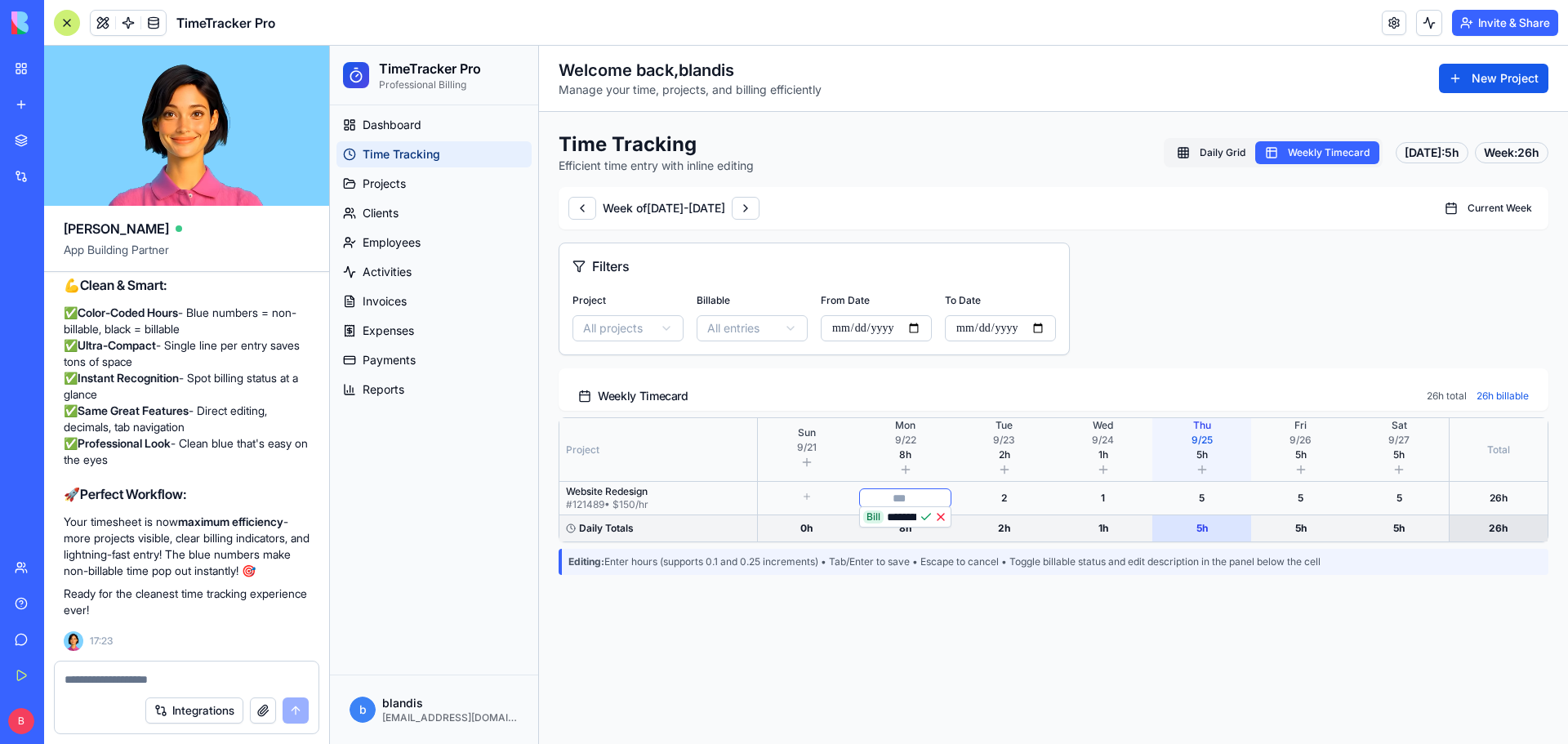
click at [912, 499] on input "*" at bounding box center [905, 498] width 92 height 20
click at [1211, 528] on div "5 h" at bounding box center [1202, 528] width 92 height 13
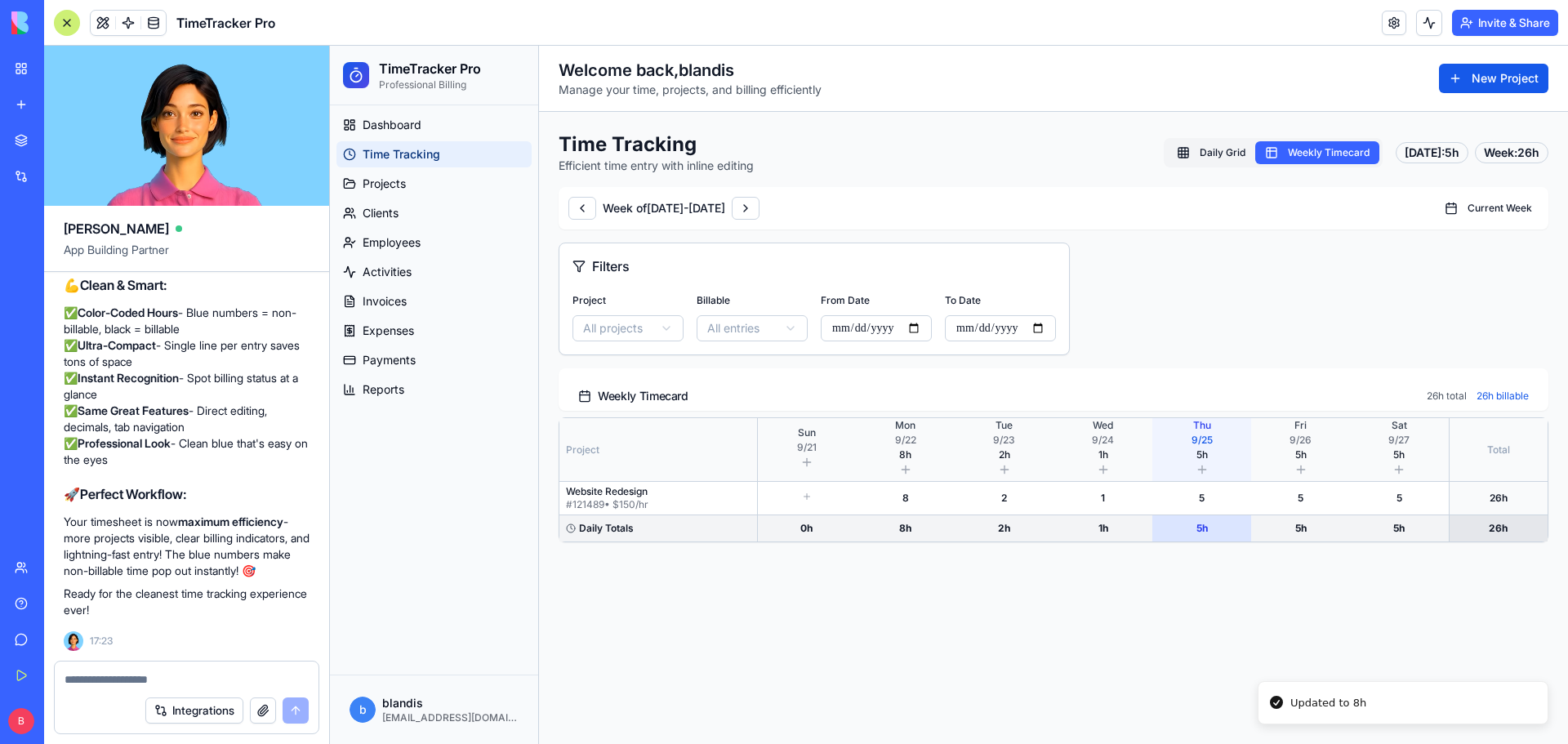
click at [1200, 532] on div "5 h" at bounding box center [1202, 528] width 92 height 13
click at [1205, 500] on div "5" at bounding box center [1202, 497] width 86 height 13
click at [1207, 499] on div "5" at bounding box center [1202, 497] width 86 height 13
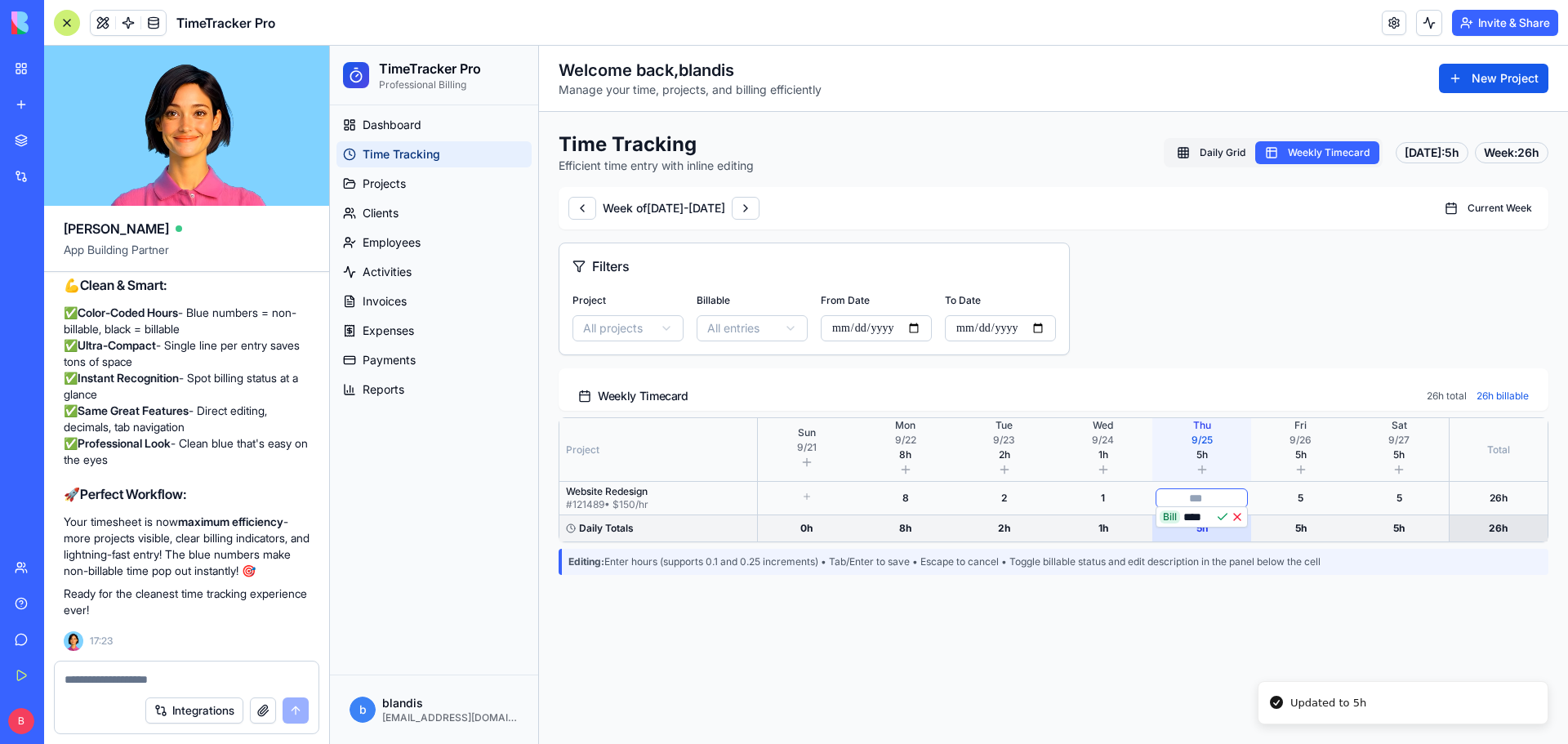
click at [1183, 520] on input "****" at bounding box center [1198, 516] width 29 height 13
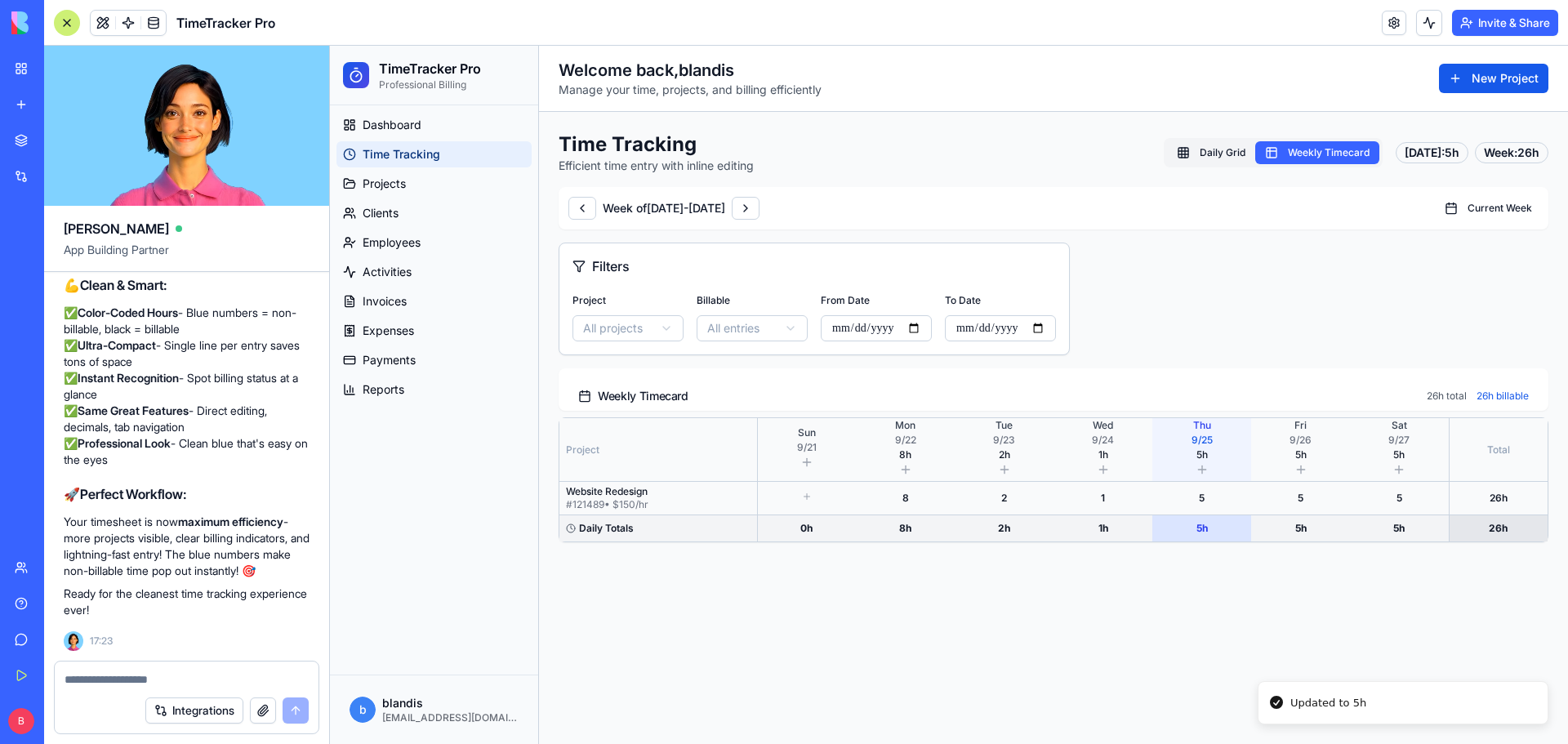
click at [1190, 572] on main "Toggle Sidebar Welcome back, blandis Manage your time, projects, and billing ef…" at bounding box center [1054, 395] width 1029 height 699
click at [811, 492] on icon at bounding box center [806, 496] width 9 height 9
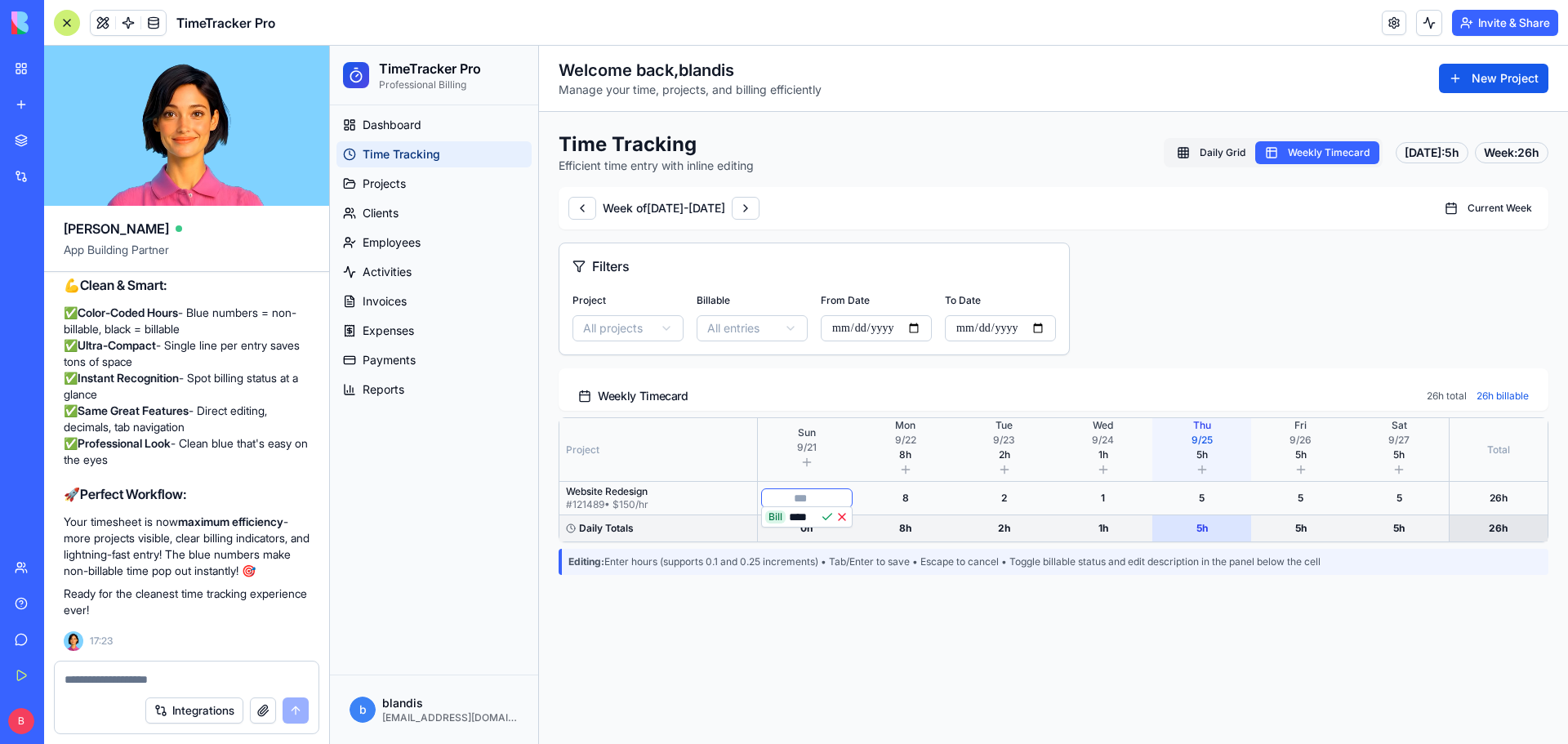
type input "*"
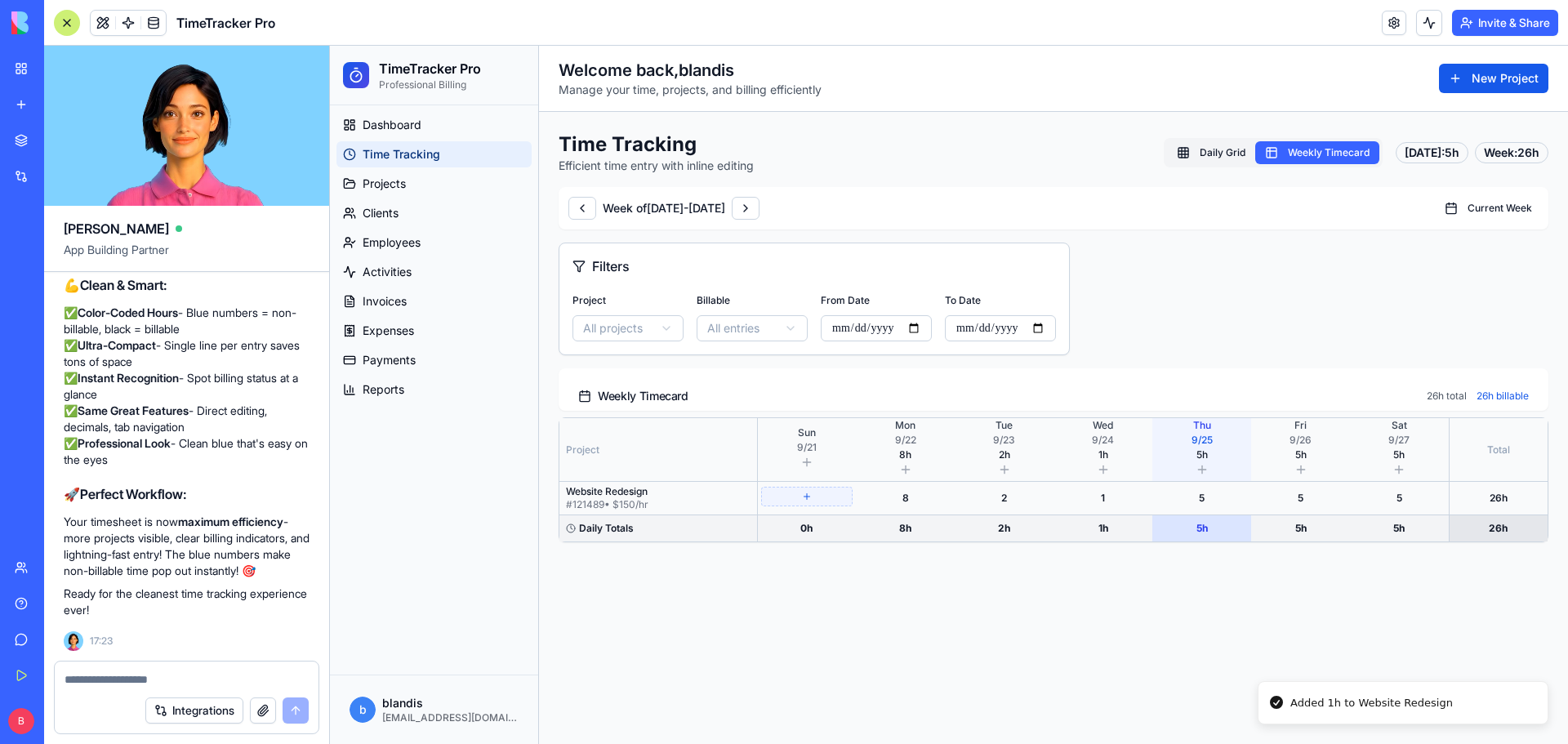
click at [809, 500] on icon at bounding box center [806, 496] width 9 height 9
click at [584, 209] on button at bounding box center [582, 208] width 28 height 23
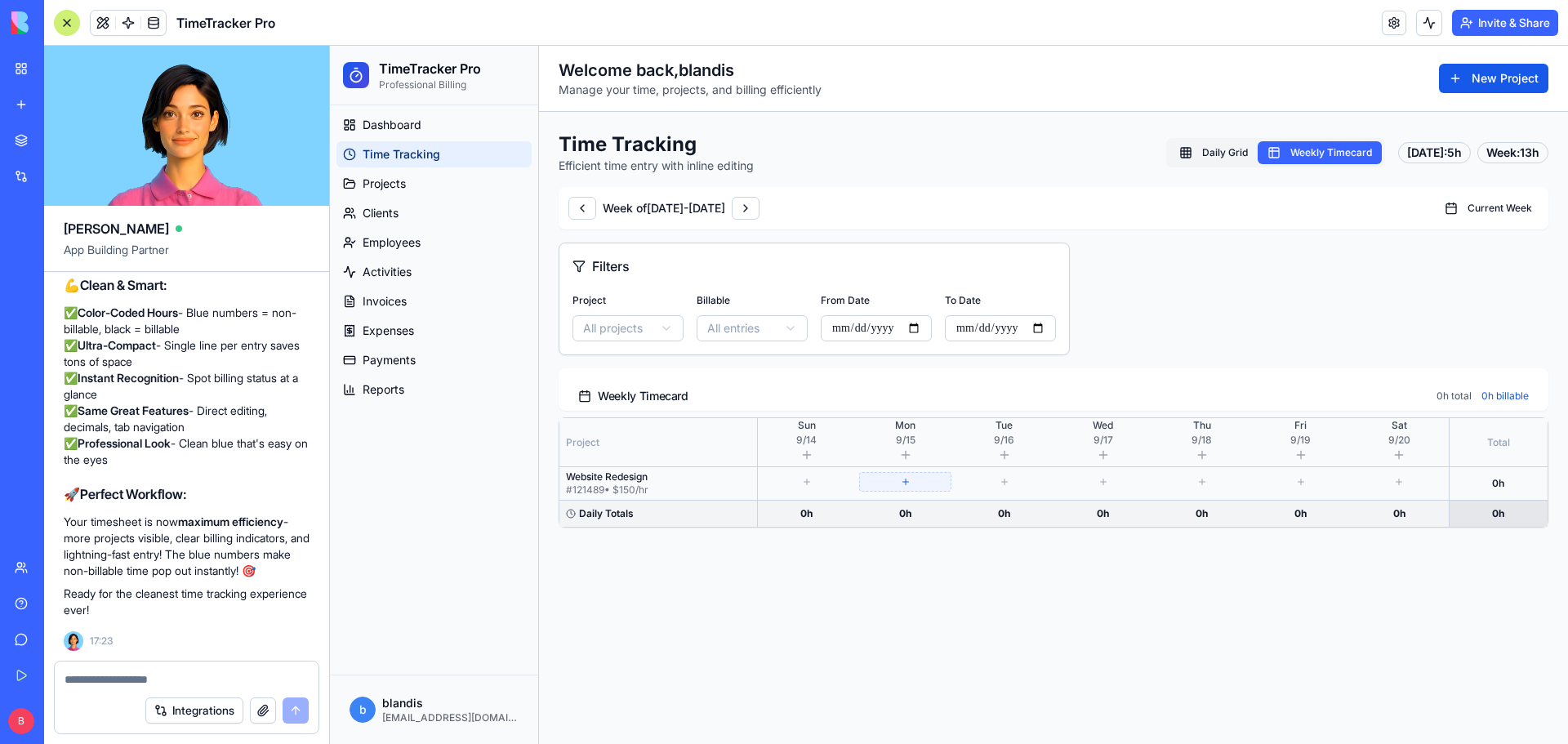
click at [907, 481] on icon at bounding box center [905, 481] width 9 height 9
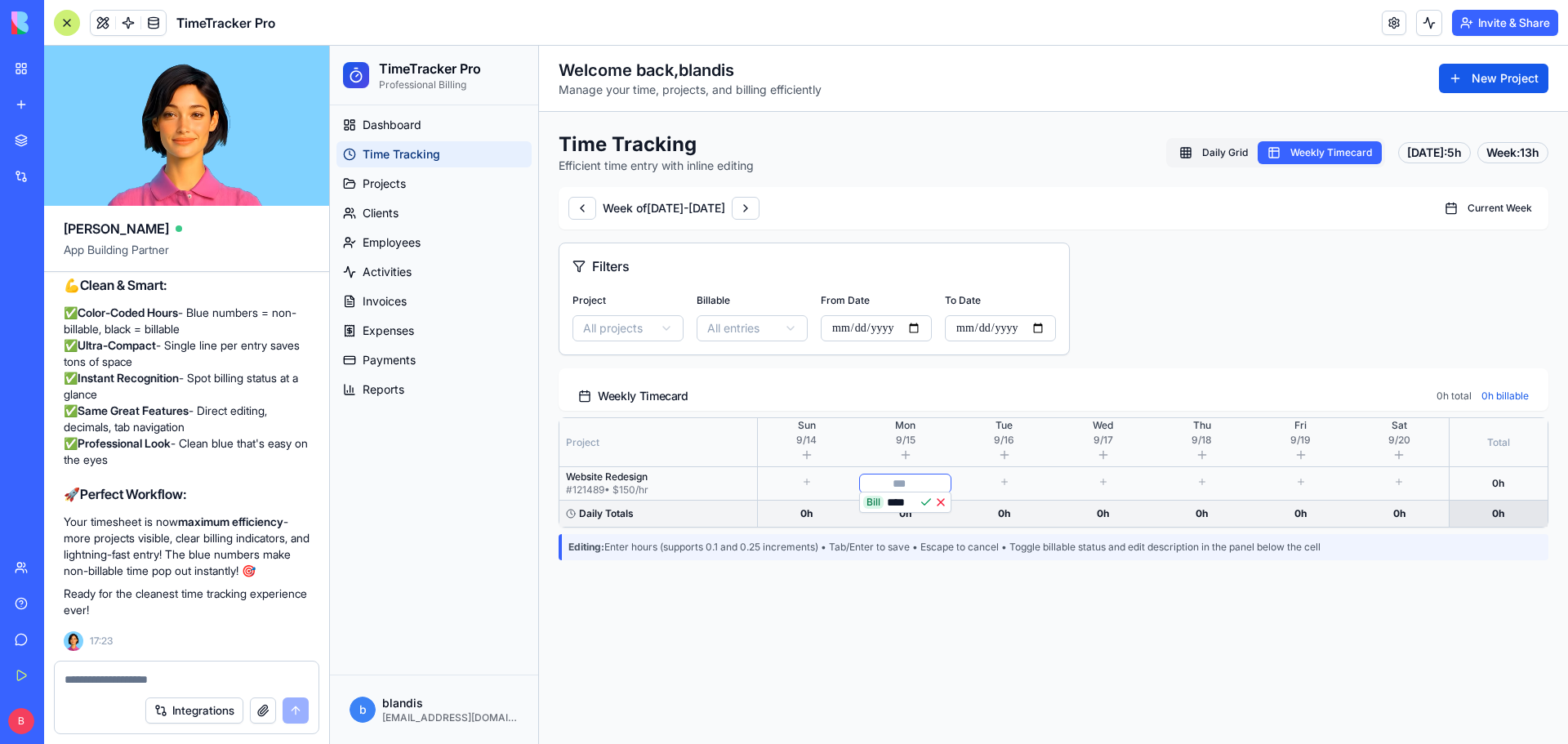
type input "*"
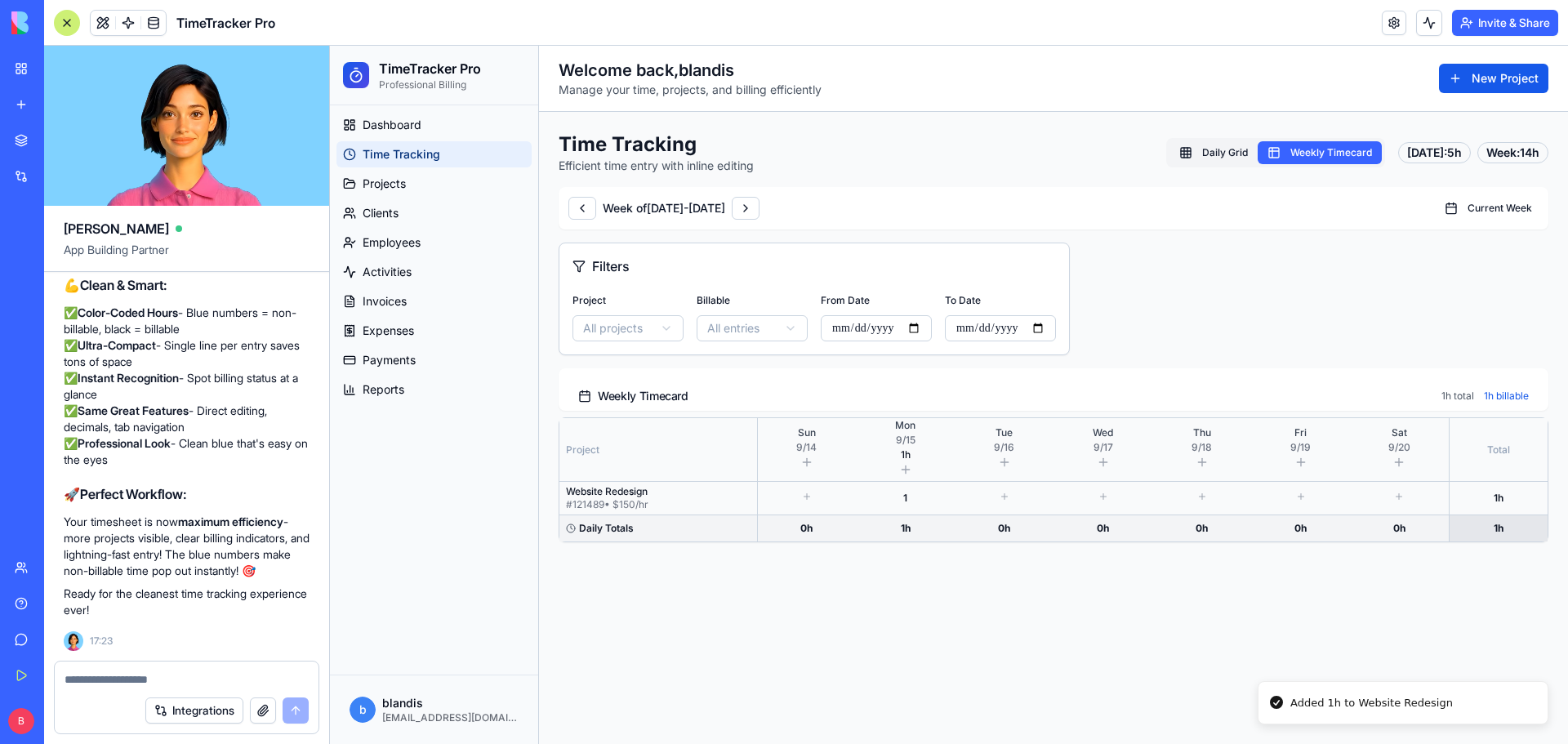
click at [643, 498] on div "# 121489 • $ 150 /hr" at bounding box center [658, 504] width 184 height 13
click at [590, 498] on div "# 121489 • $ 150 /hr" at bounding box center [658, 504] width 184 height 13
click at [183, 674] on textarea at bounding box center [187, 679] width 244 height 16
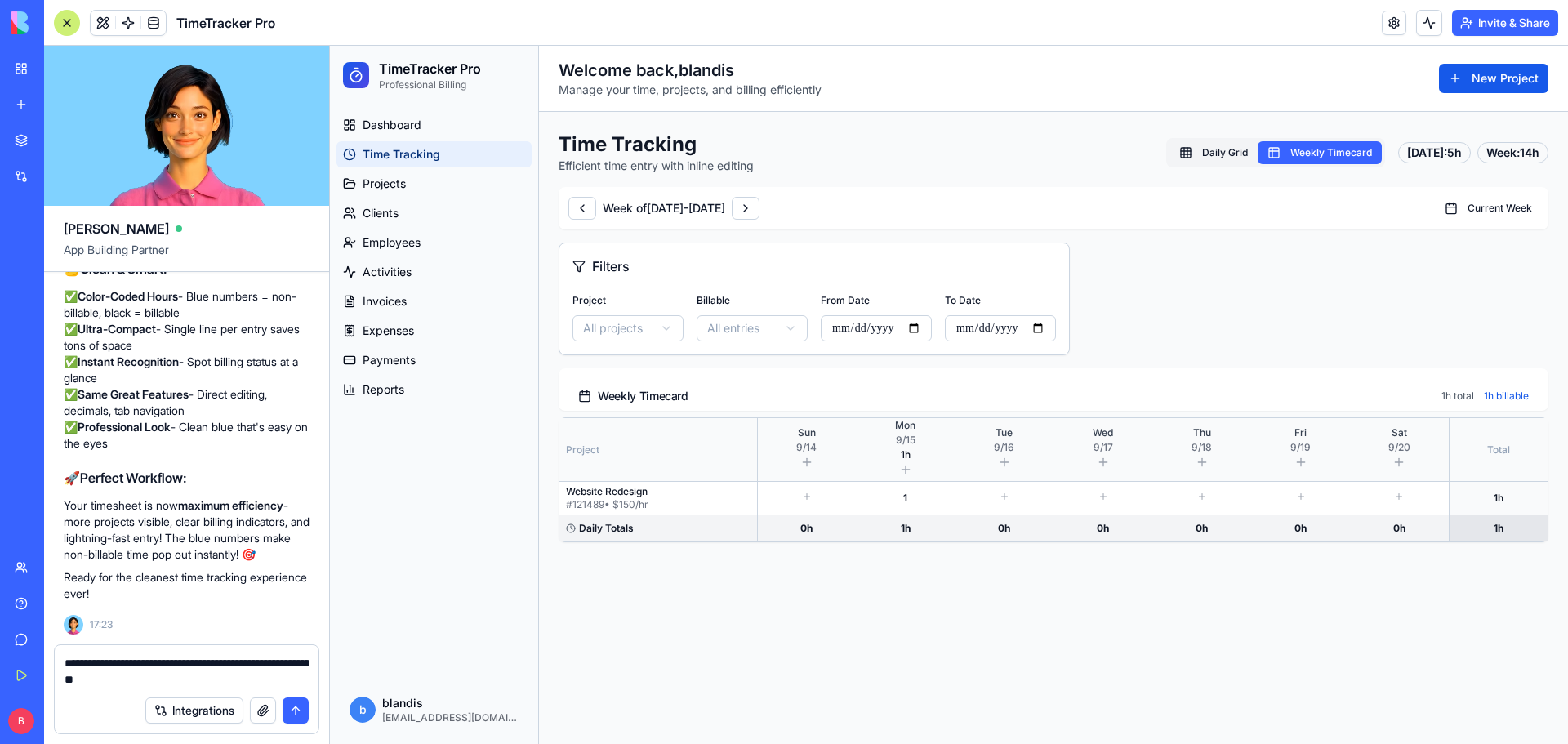
type textarea "**********"
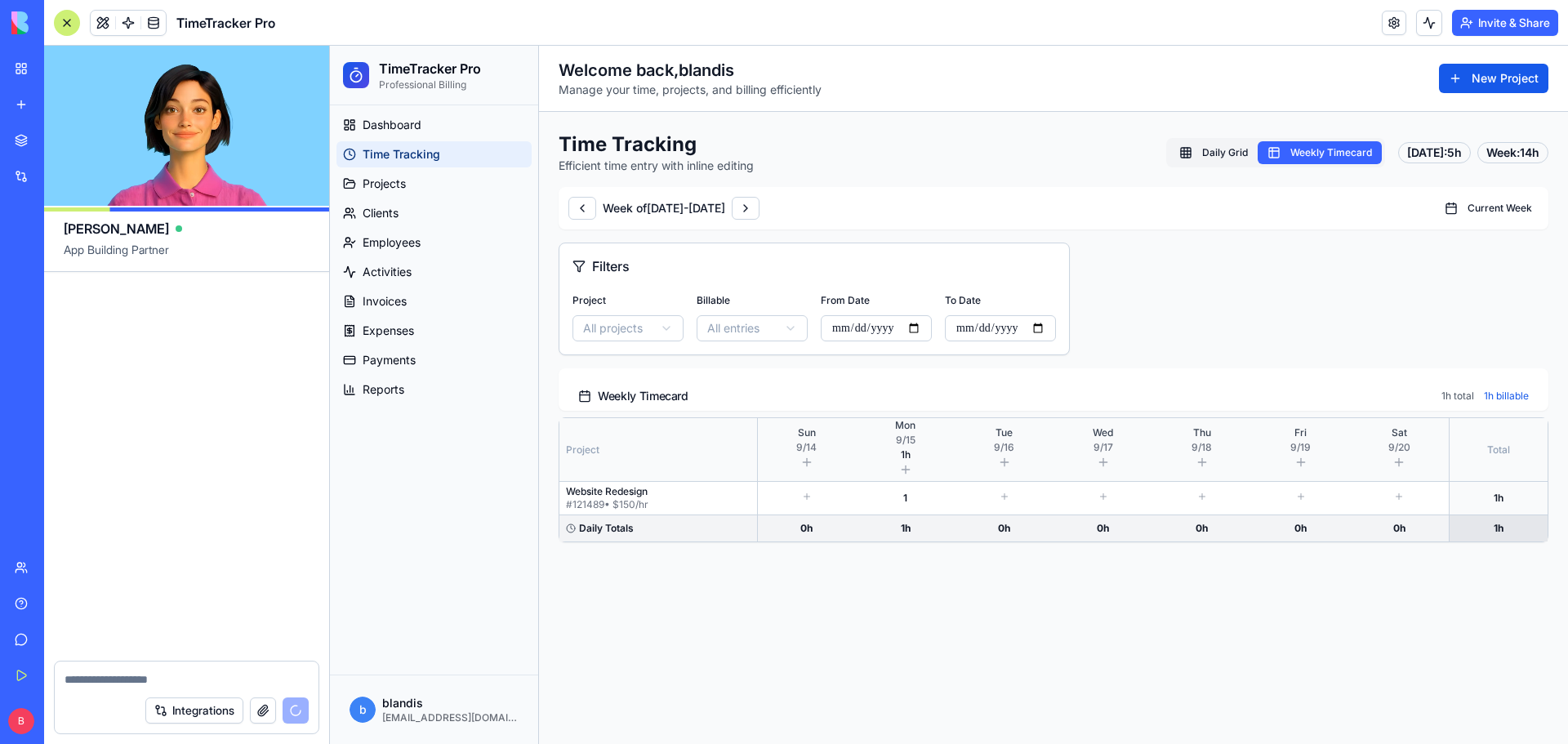
scroll to position [85069, 0]
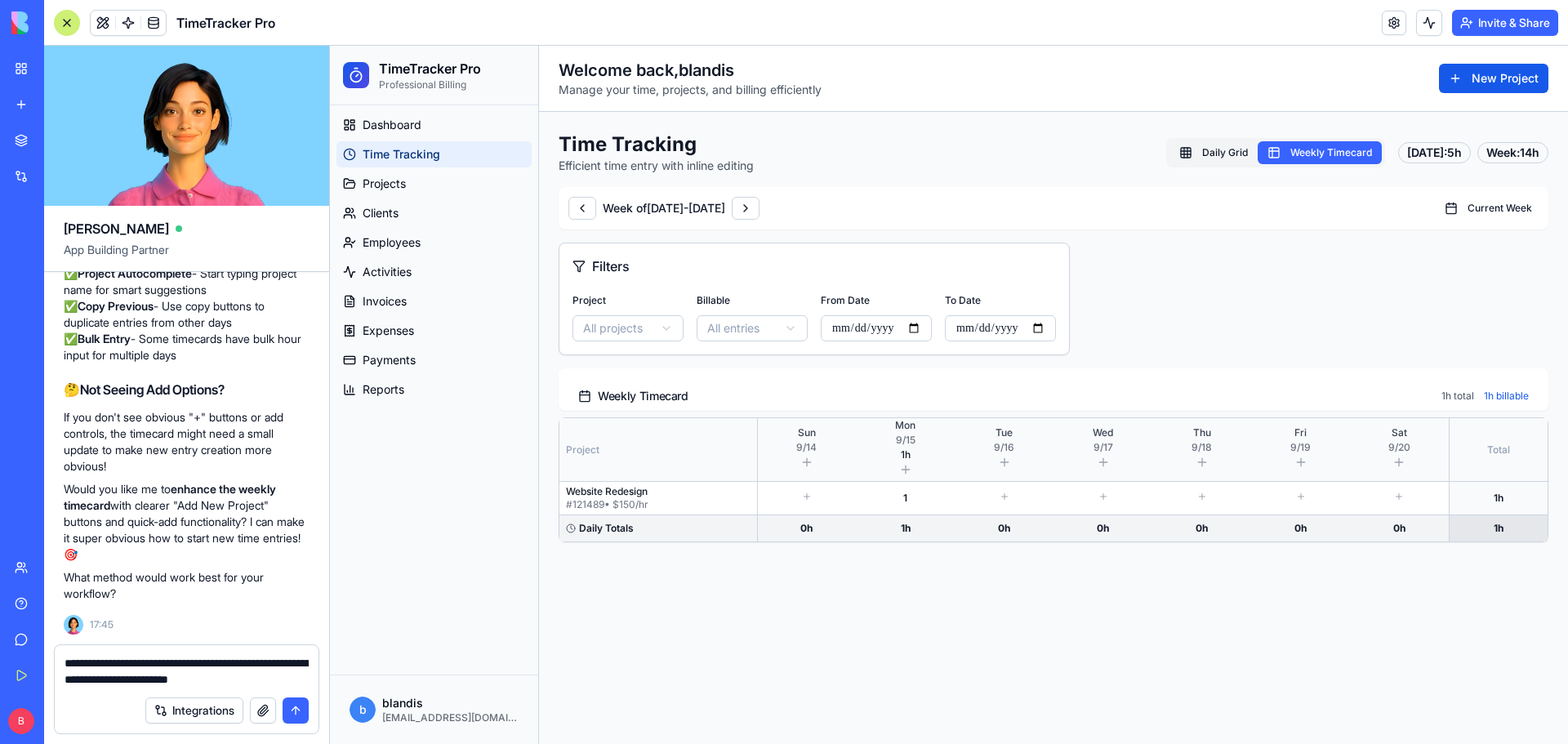
type textarea "**********"
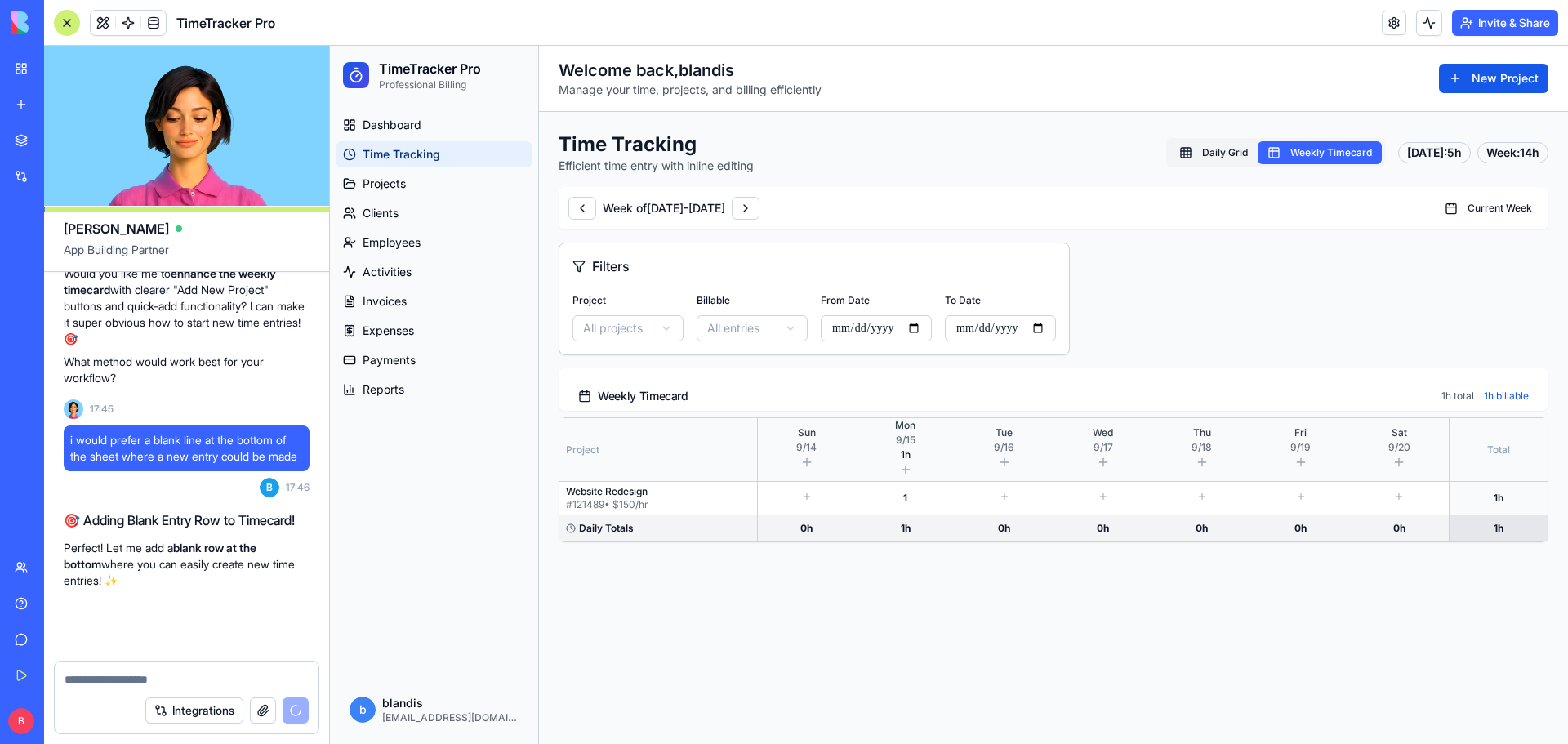
scroll to position [85317, 0]
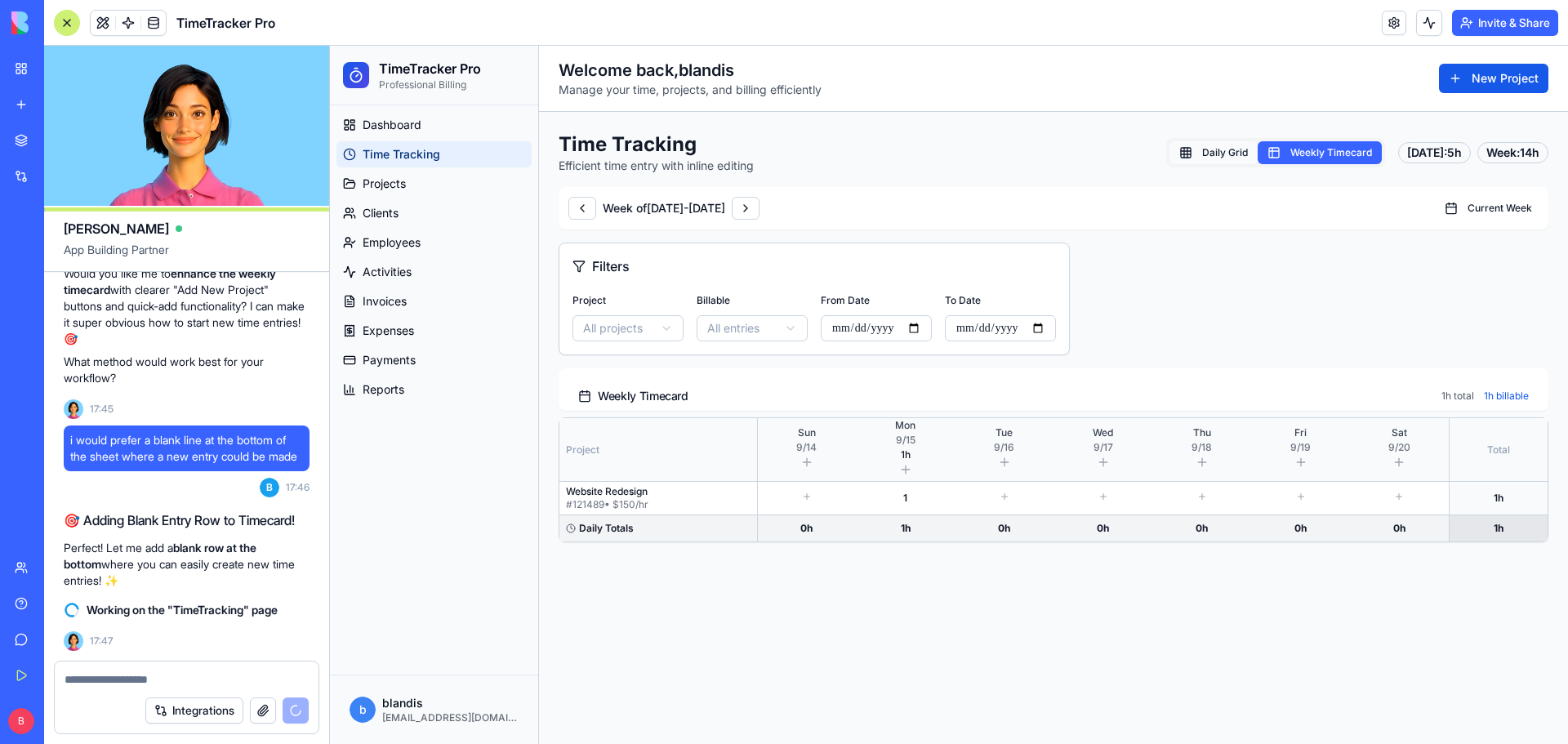
click at [1207, 154] on button "Daily Grid" at bounding box center [1213, 153] width 88 height 23
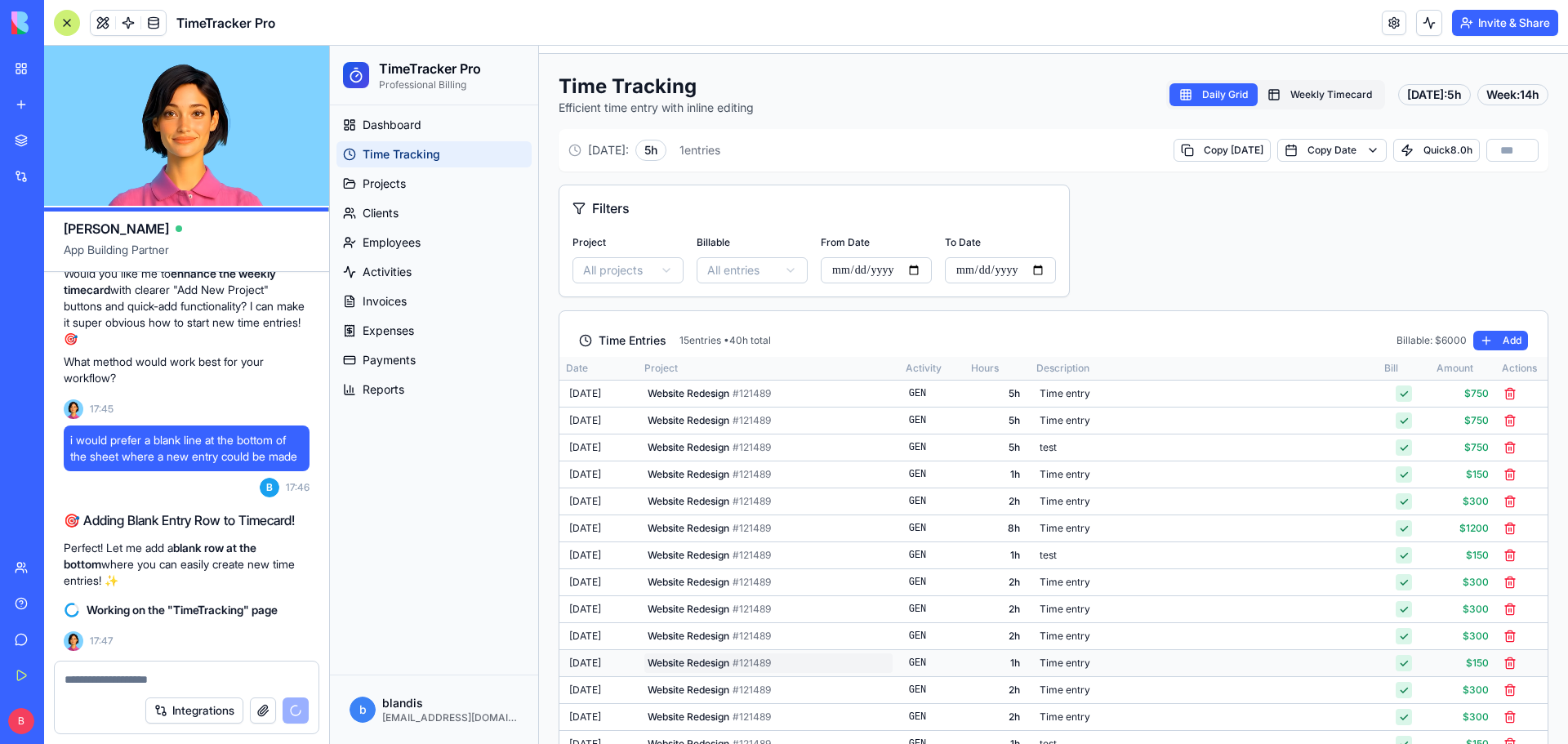
scroll to position [0, 0]
